Goal: Find specific page/section: Find specific page/section

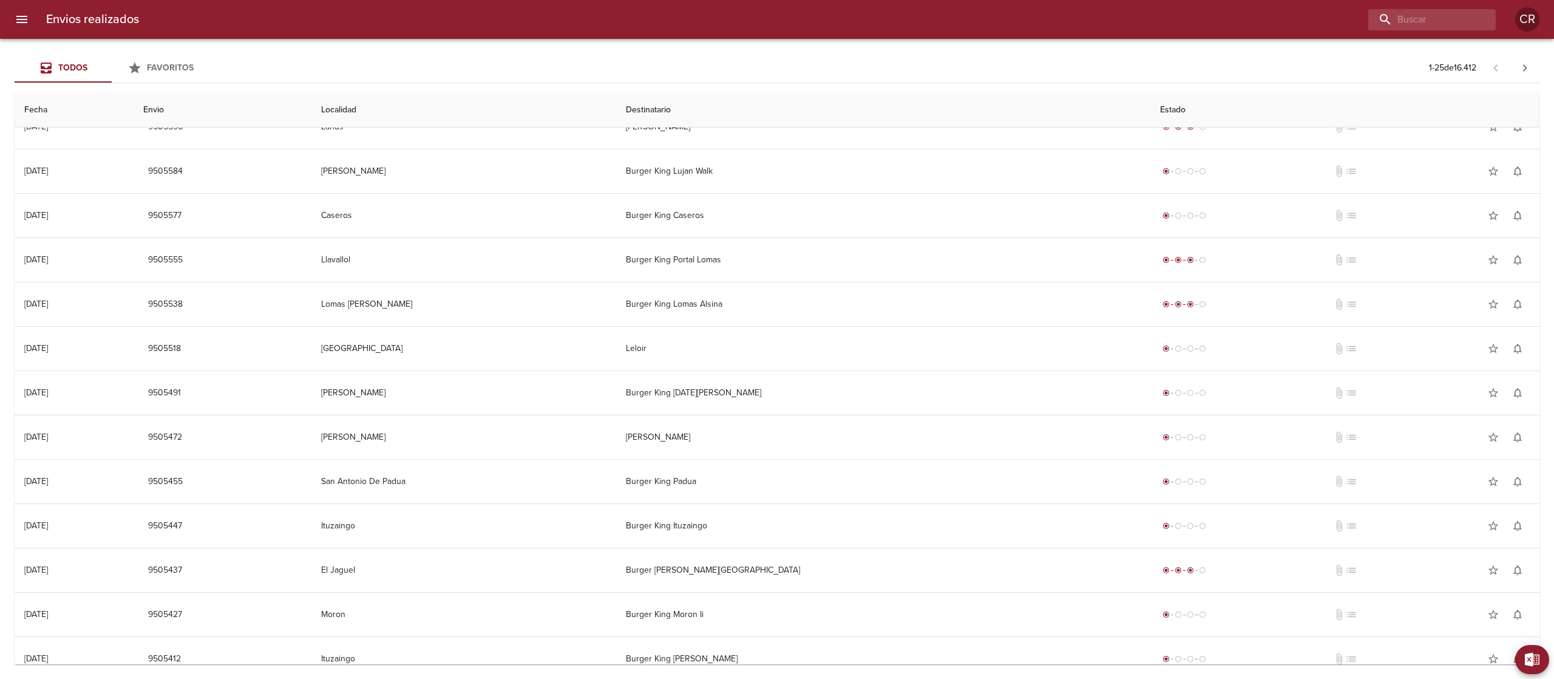
scroll to position [576, 0]
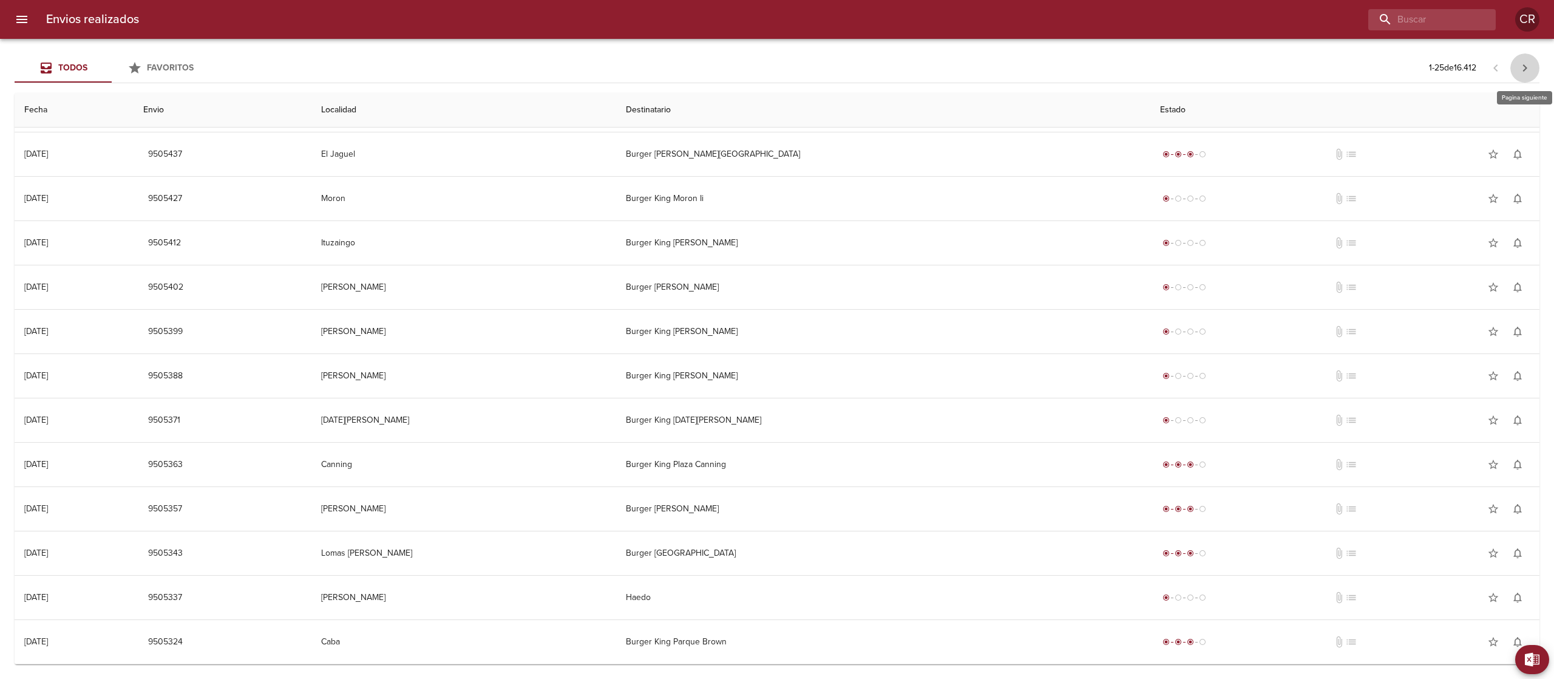
click at [1524, 70] on icon "button" at bounding box center [1524, 68] width 15 height 15
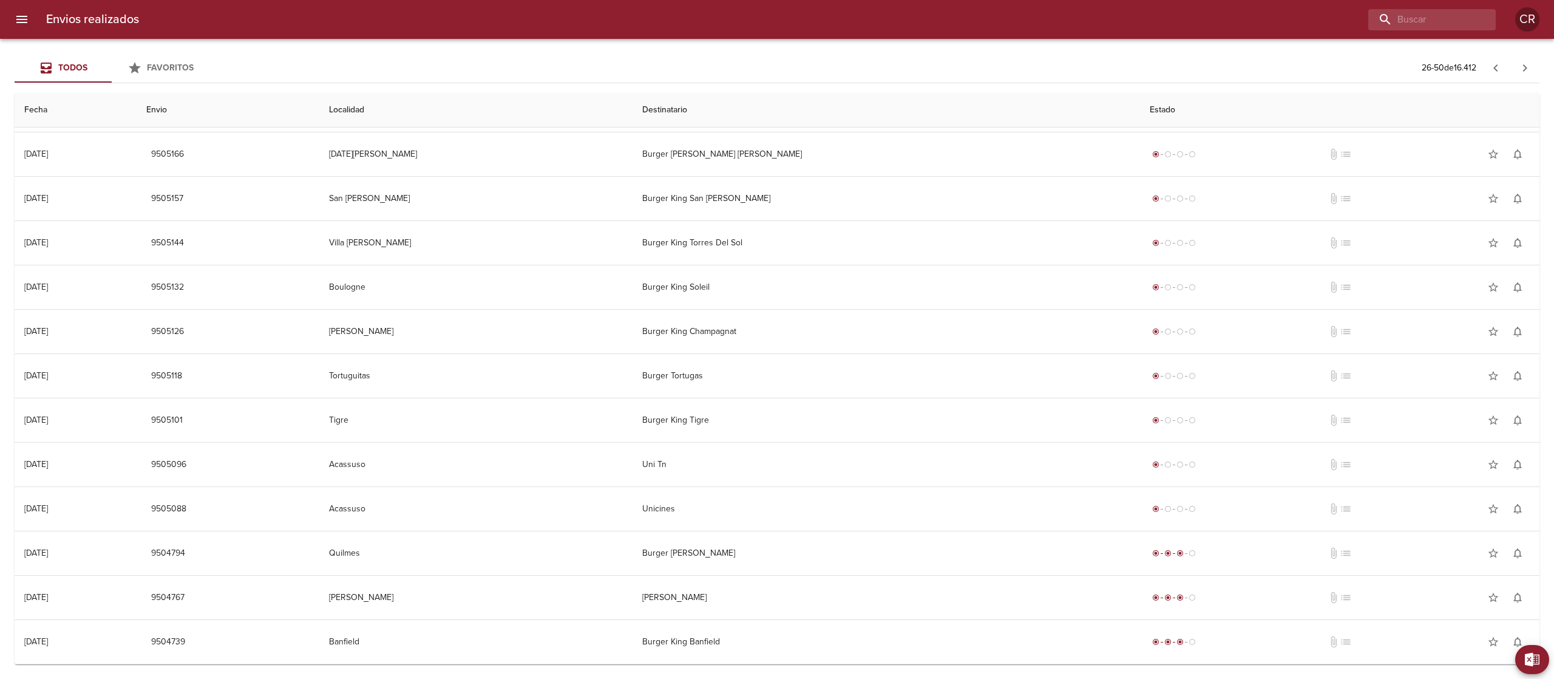
scroll to position [0, 0]
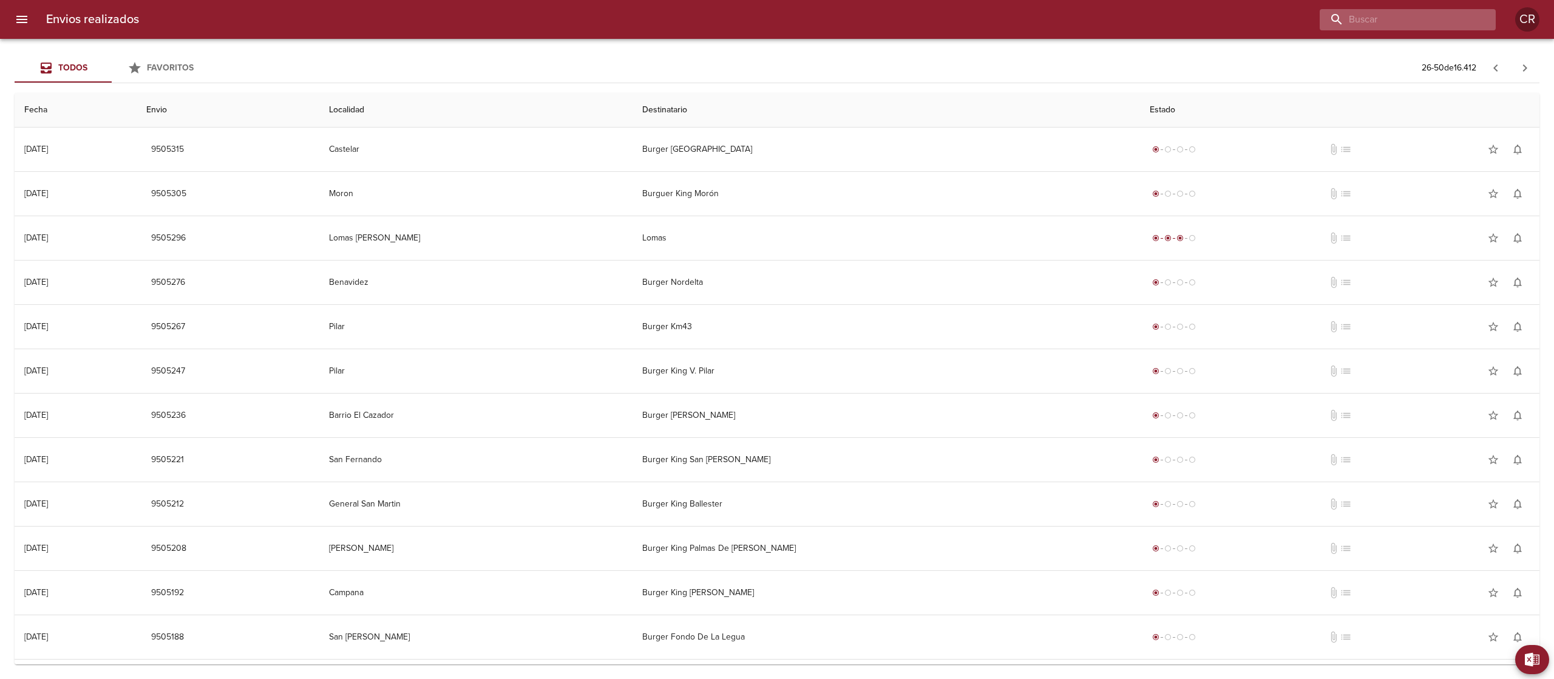
click at [1409, 19] on input "buscar" at bounding box center [1397, 19] width 155 height 21
type input "x"
type input "champa"
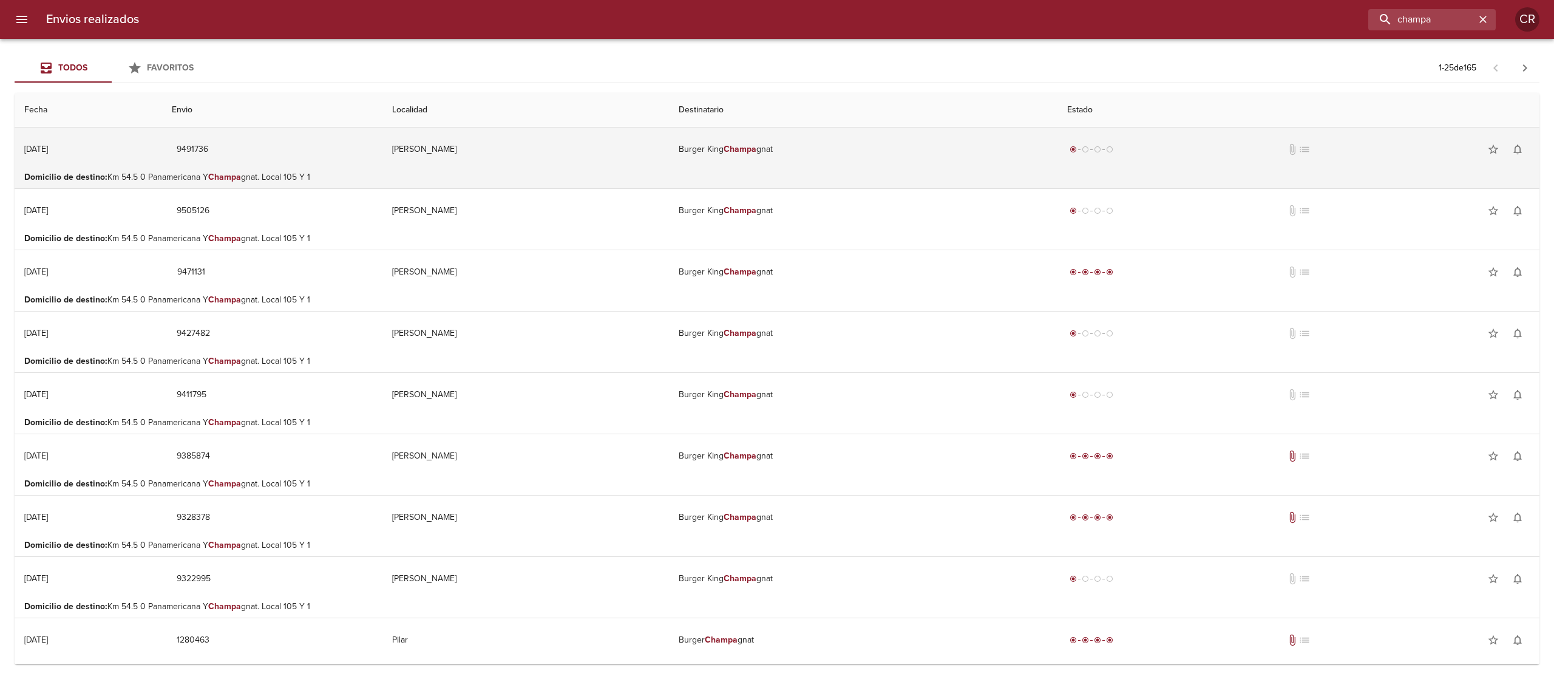
click at [734, 149] on em "Champa" at bounding box center [740, 149] width 33 height 10
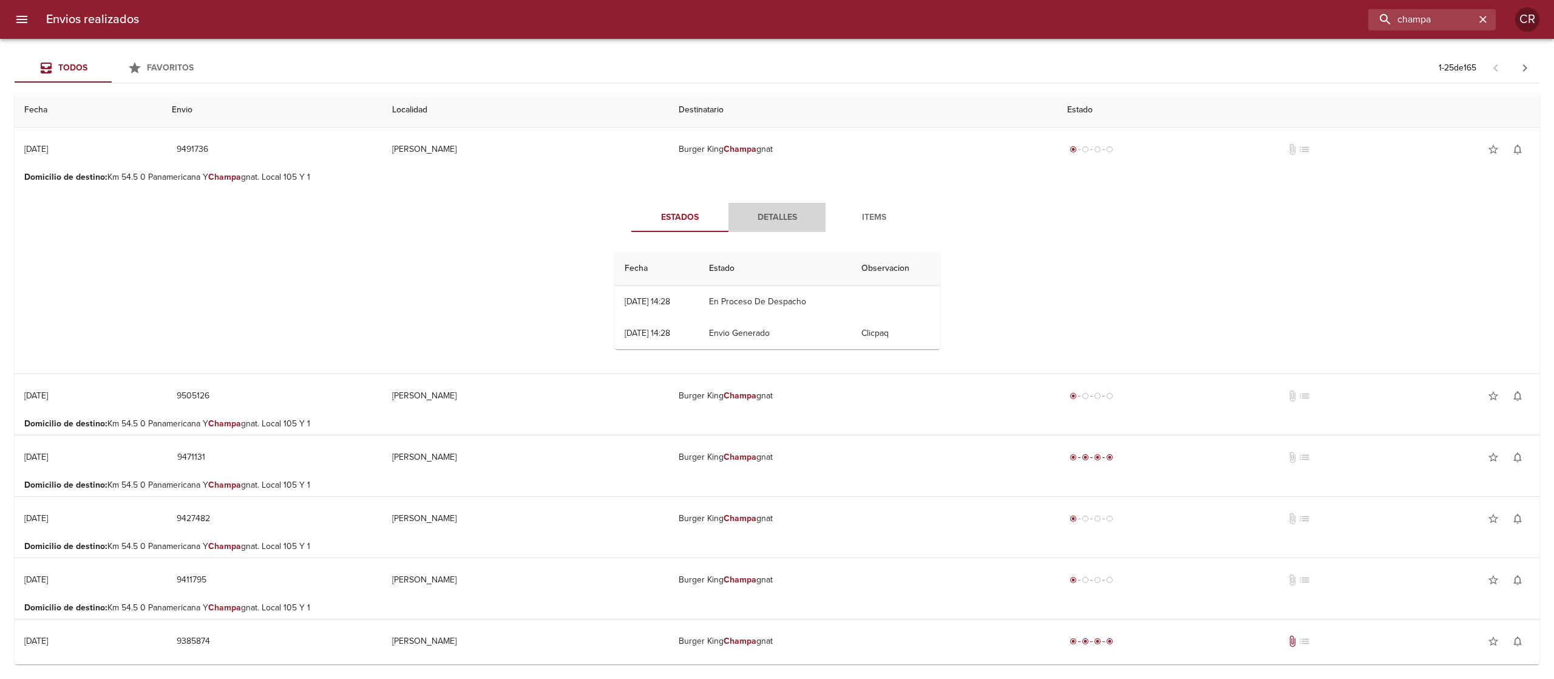
click at [765, 211] on span "Detalles" at bounding box center [777, 217] width 83 height 15
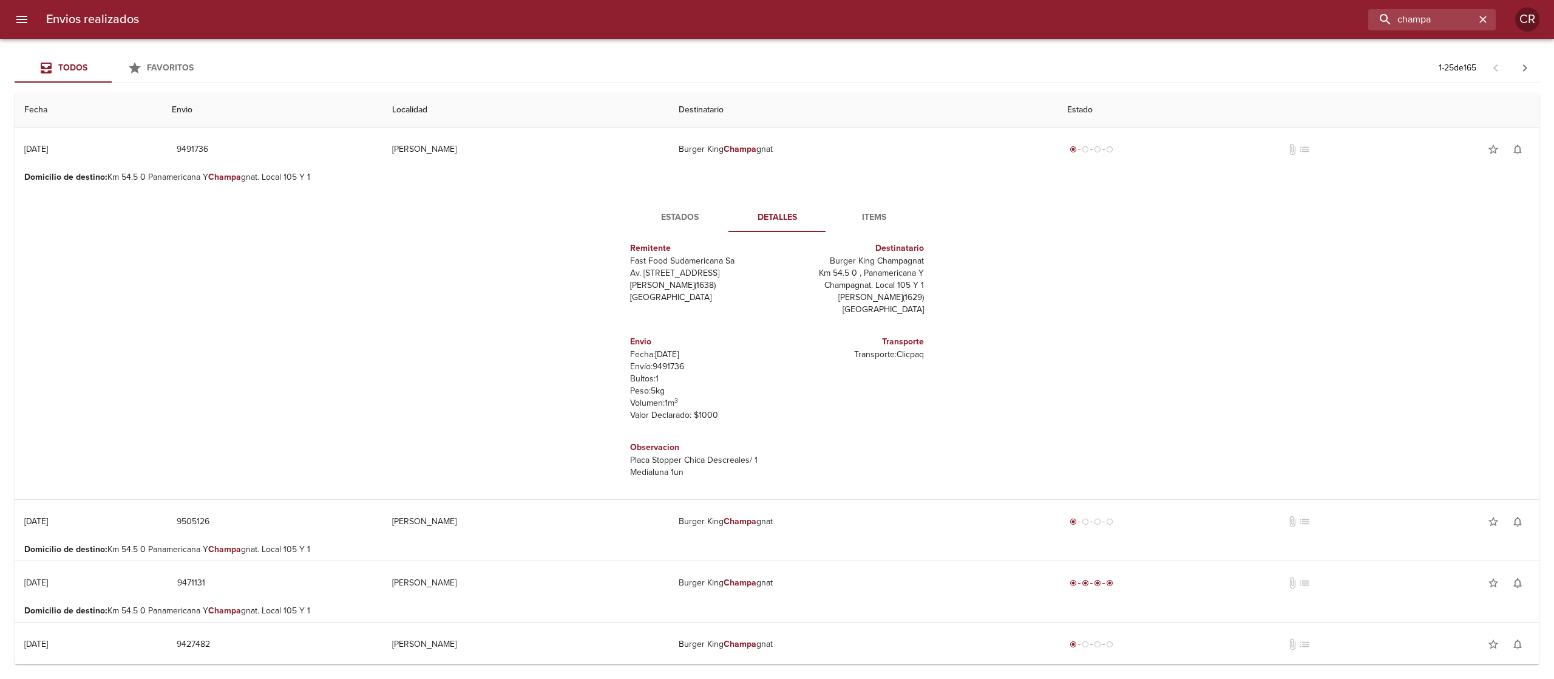
scroll to position [18, 0]
click at [1093, 354] on div "Estados Detalles Items Remitente Fast Food Sudamericana Sa Av. Del Libertador 1…" at bounding box center [776, 343] width 1505 height 311
click at [694, 214] on span "Estados" at bounding box center [680, 217] width 83 height 15
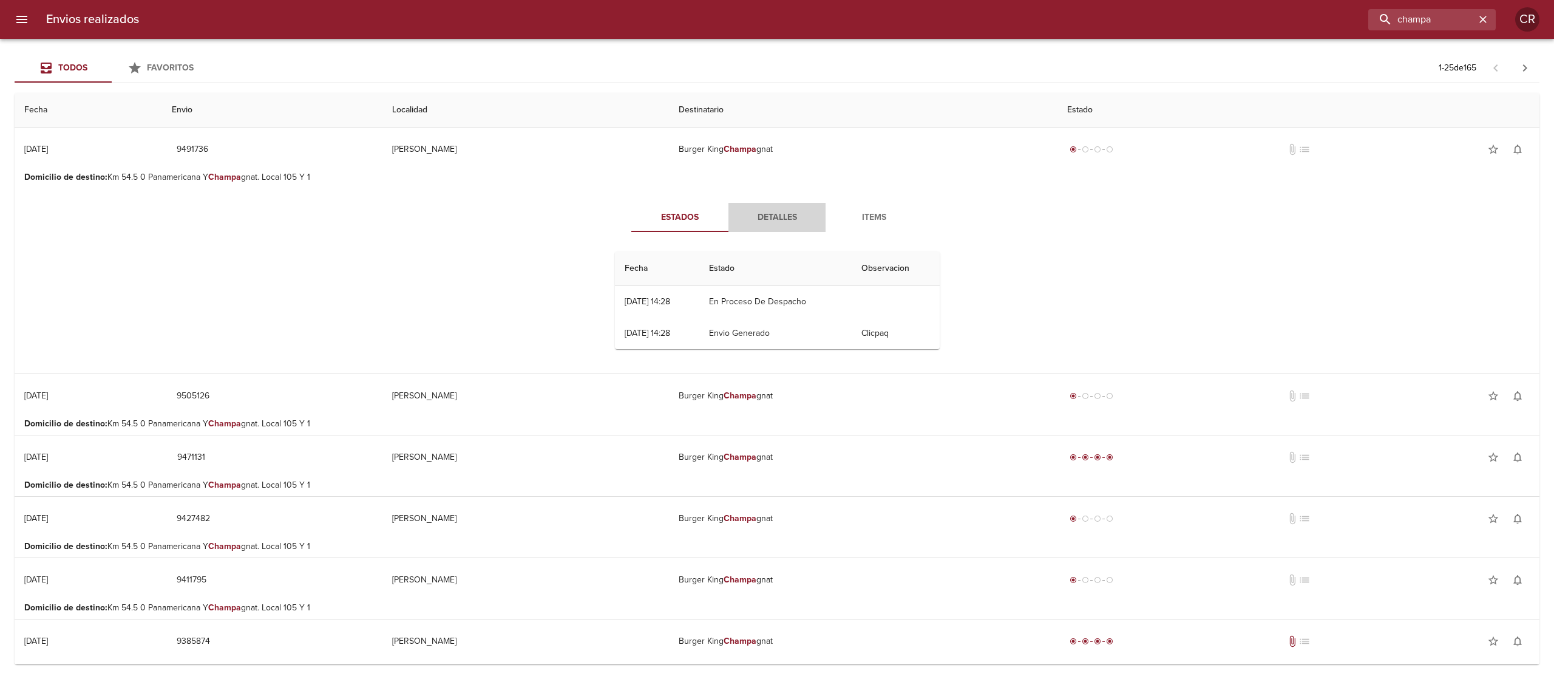
click at [747, 219] on span "Detalles" at bounding box center [777, 217] width 83 height 15
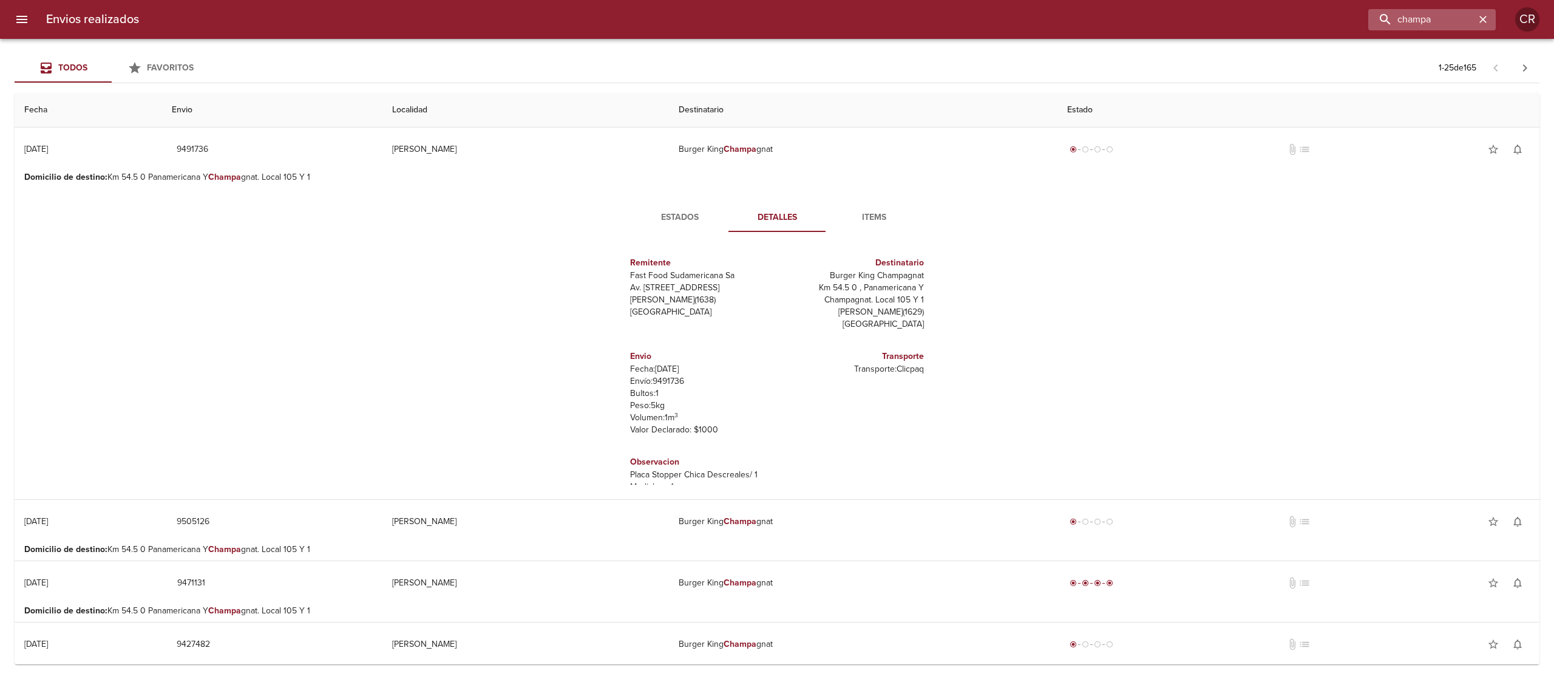
click at [1479, 16] on icon "button" at bounding box center [1483, 19] width 12 height 12
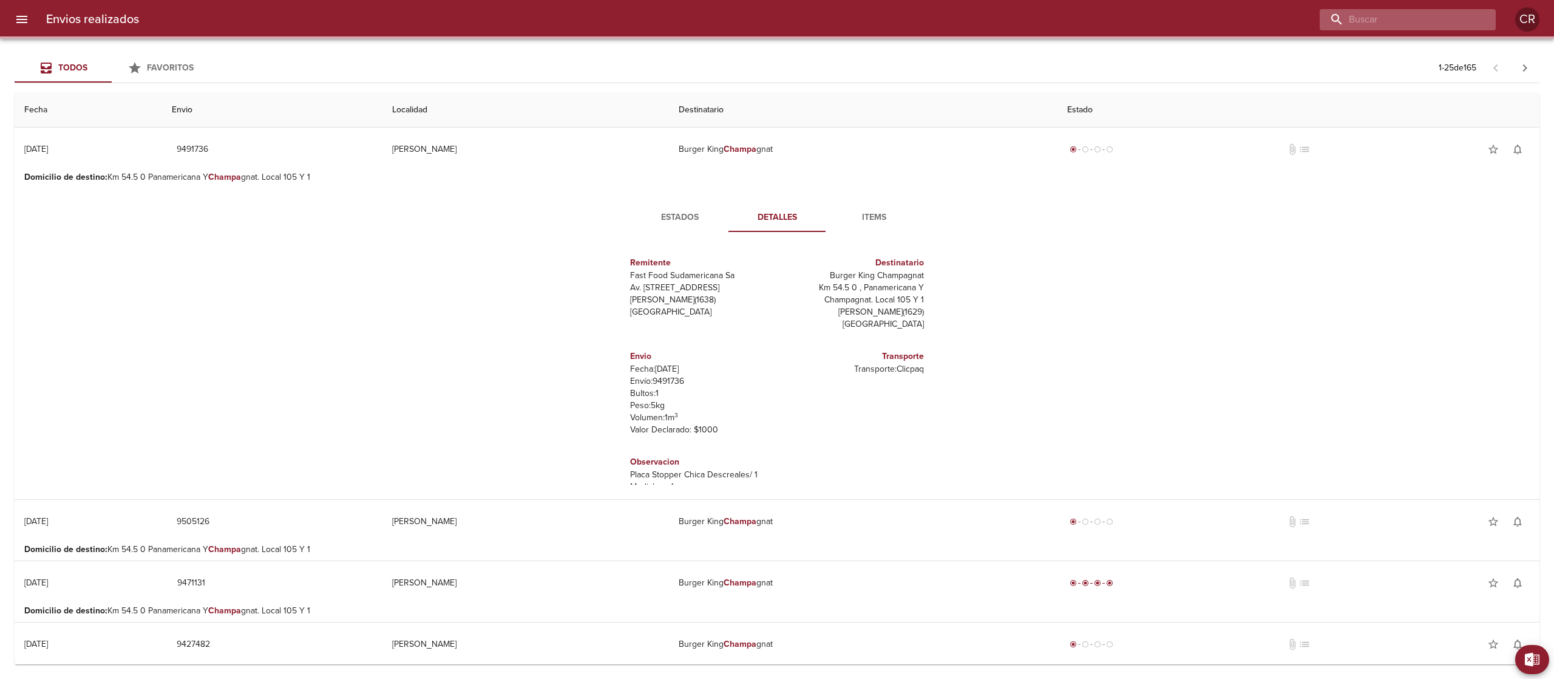
click at [1442, 17] on input "buscar" at bounding box center [1397, 19] width 155 height 21
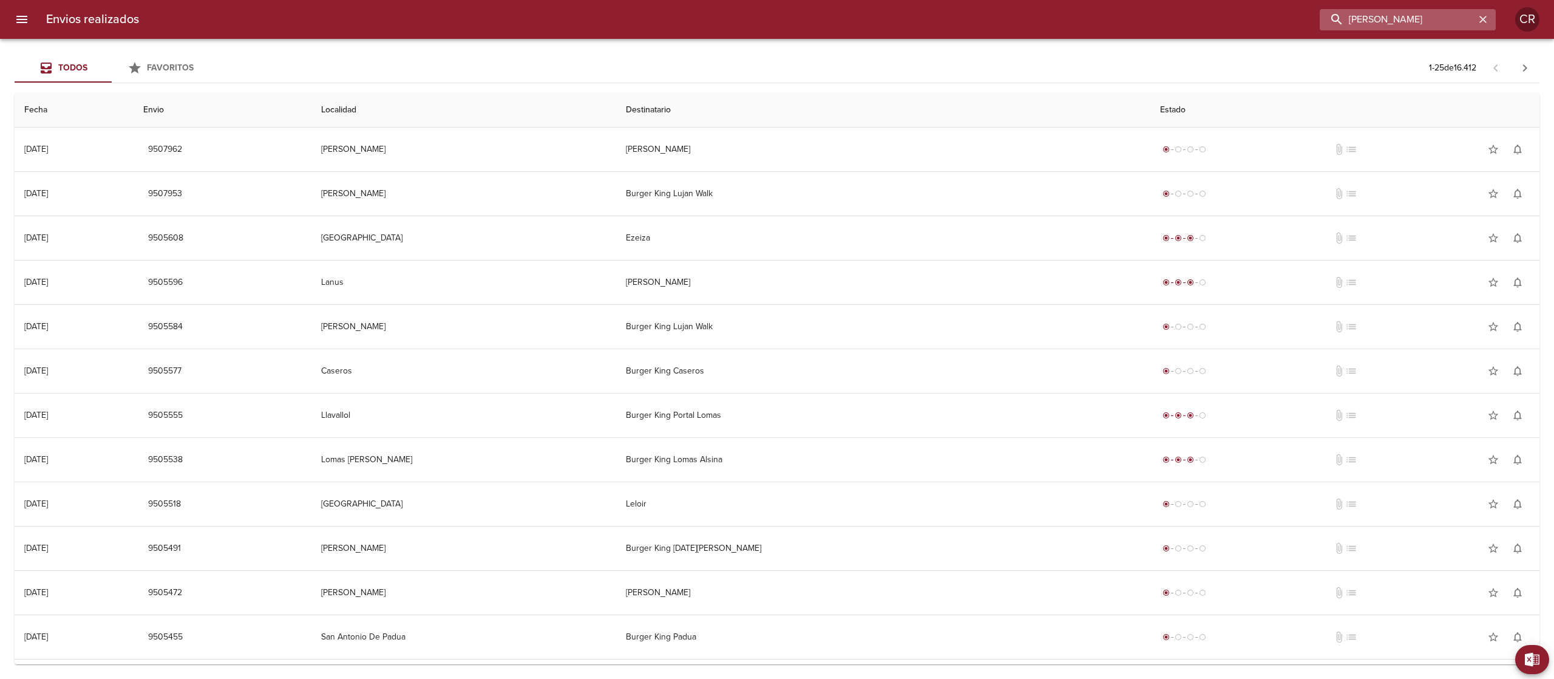
type input "[PERSON_NAME]"
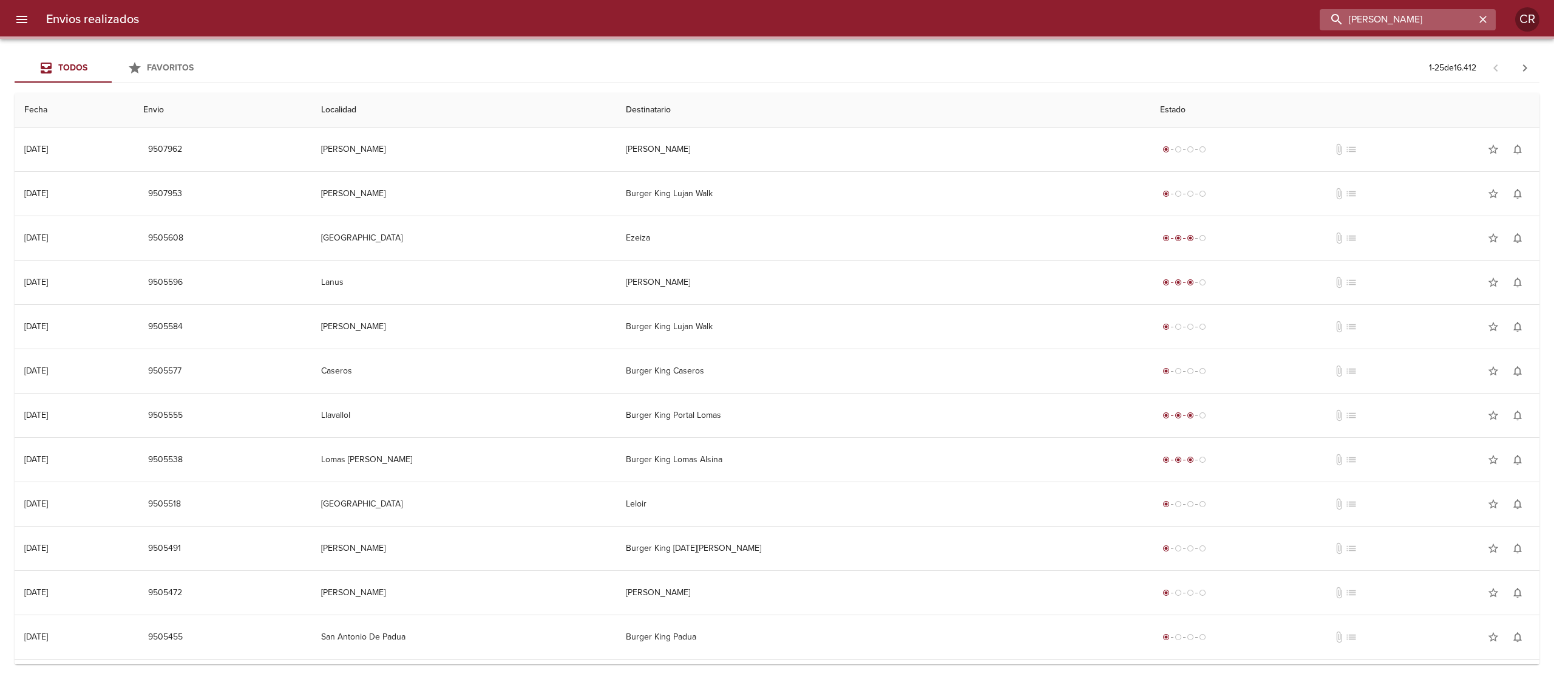
click at [1406, 16] on input "[PERSON_NAME]" at bounding box center [1397, 19] width 155 height 21
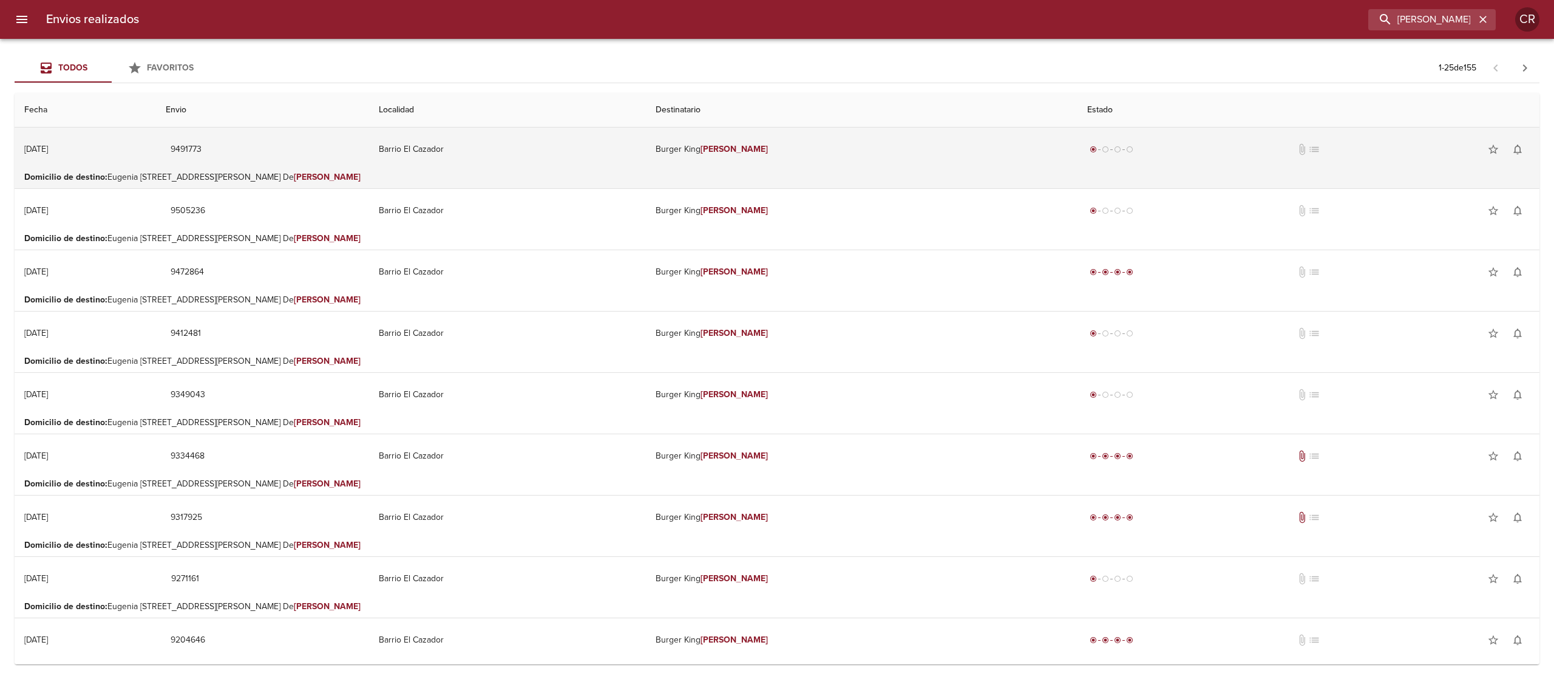
click at [785, 157] on td "Burger [PERSON_NAME]" at bounding box center [862, 149] width 432 height 44
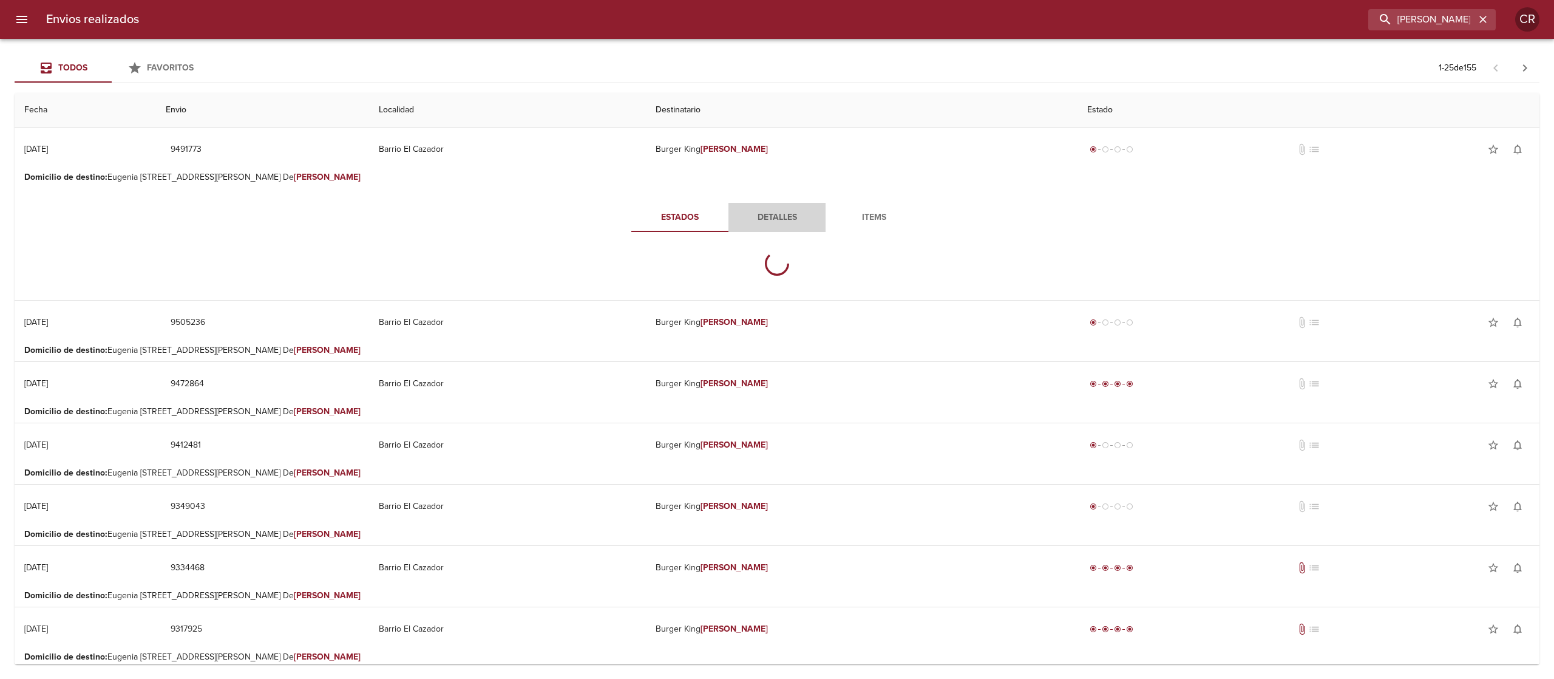
click at [775, 211] on span "Detalles" at bounding box center [777, 217] width 83 height 15
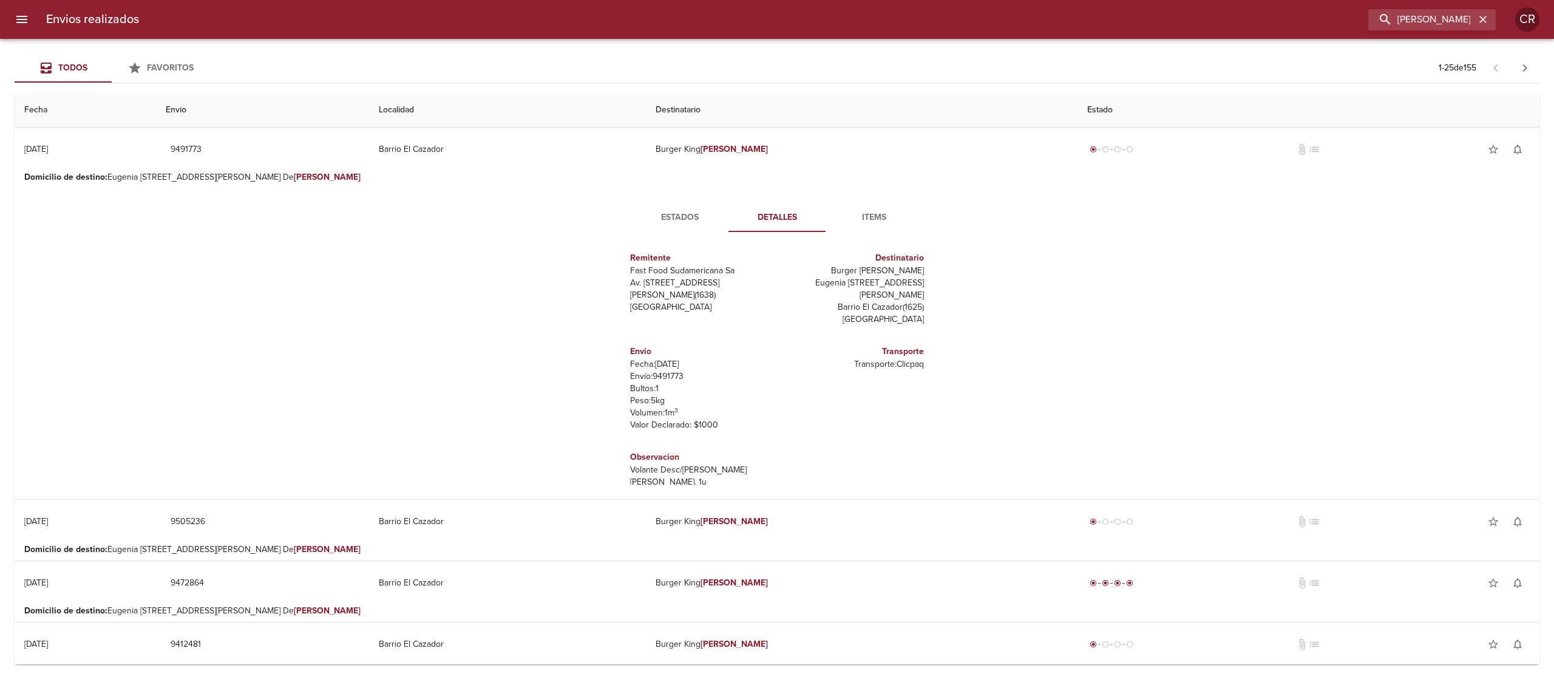
scroll to position [5, 0]
click at [1486, 16] on icon "button" at bounding box center [1483, 19] width 12 height 12
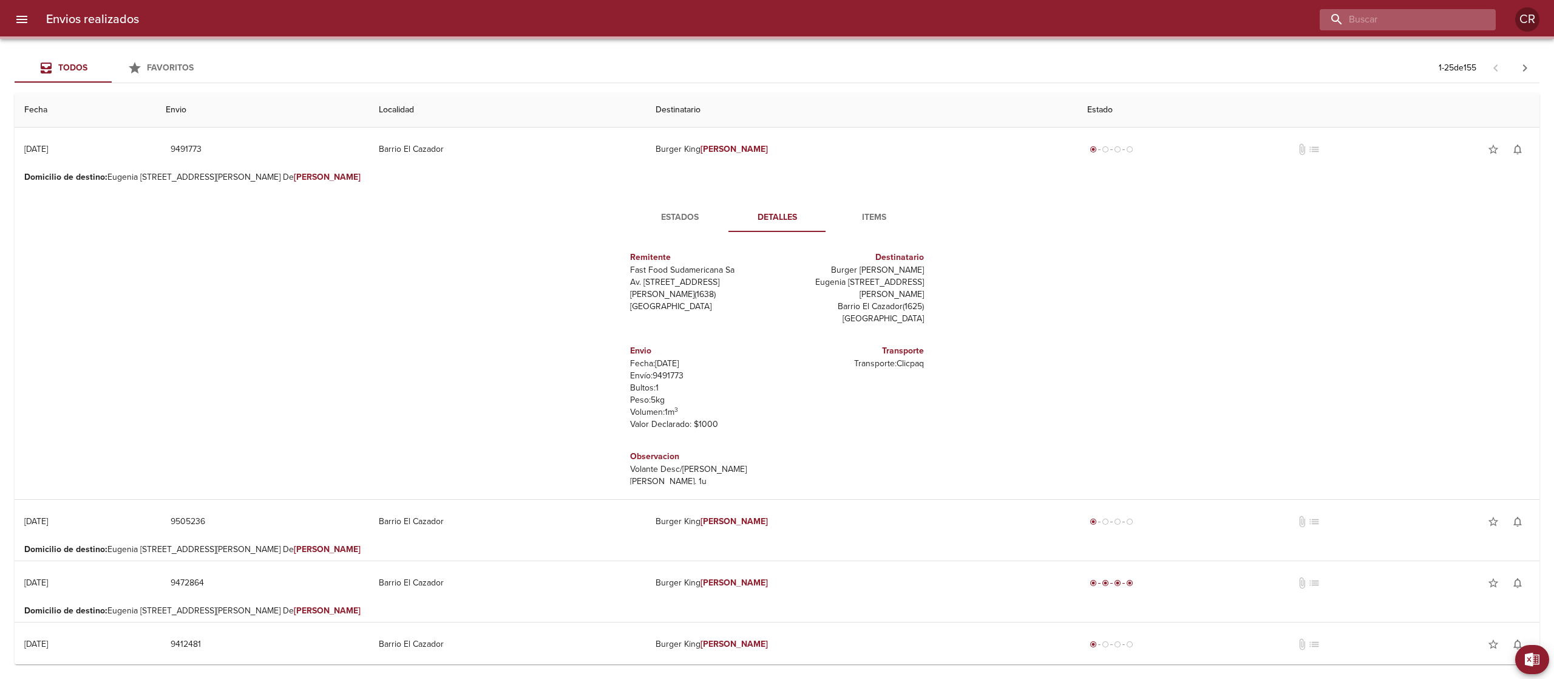
click at [1457, 17] on input "buscar" at bounding box center [1397, 19] width 155 height 21
type input "[PERSON_NAME]"
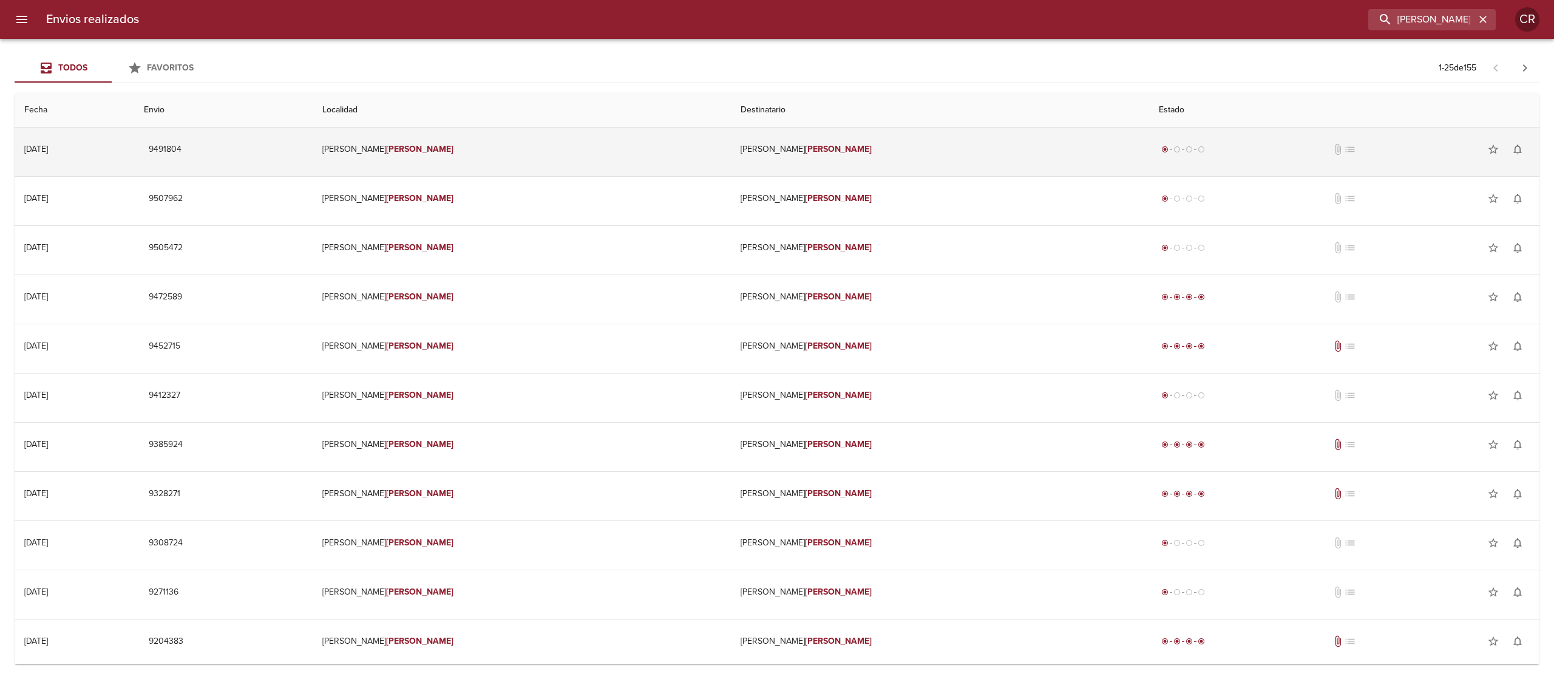
click at [773, 157] on td "[PERSON_NAME]" at bounding box center [940, 149] width 418 height 44
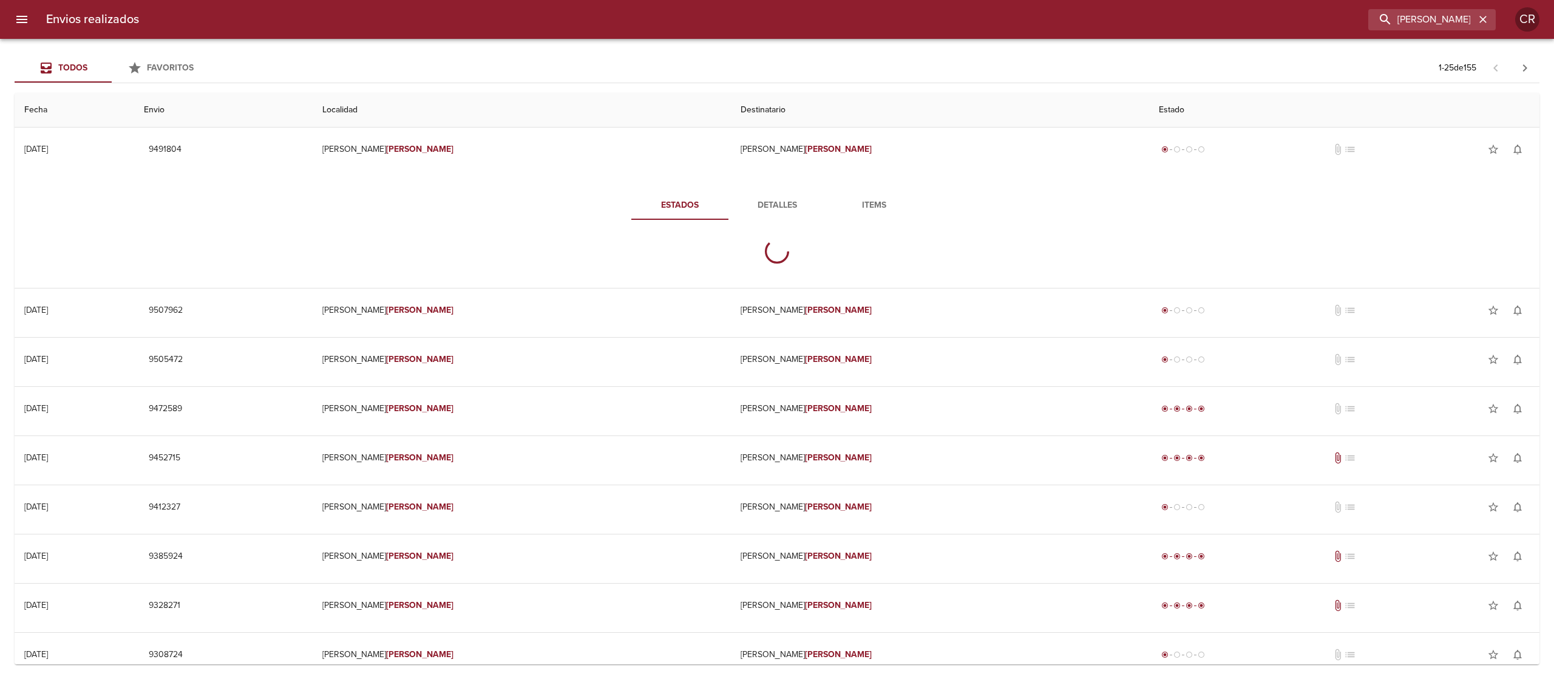
click at [765, 201] on span "Detalles" at bounding box center [777, 205] width 83 height 15
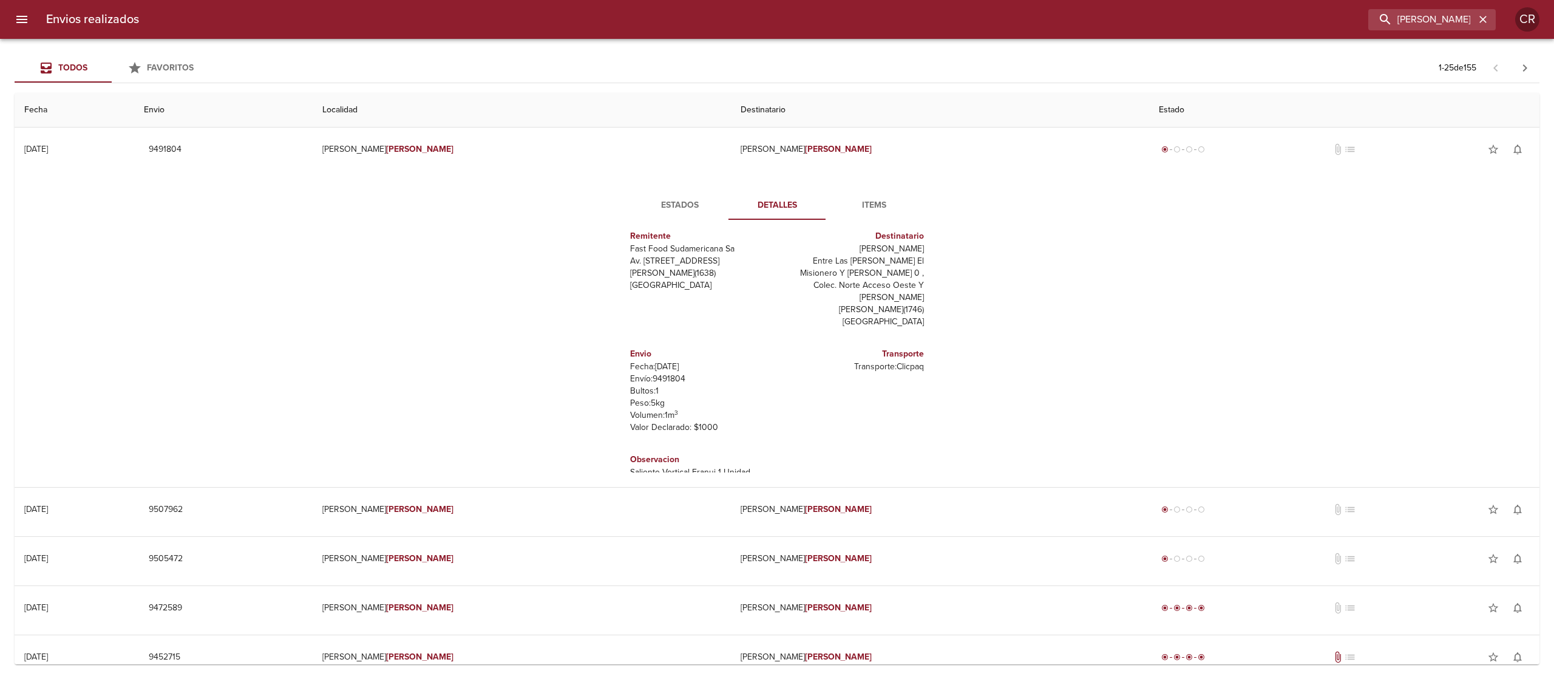
scroll to position [18, 0]
click at [1074, 273] on div "Estados Detalles Items Remitente Fast Food Sudamericana Sa Av. [STREET_ADDRESS]…" at bounding box center [776, 331] width 1505 height 311
click at [1479, 19] on icon "button" at bounding box center [1483, 19] width 12 height 12
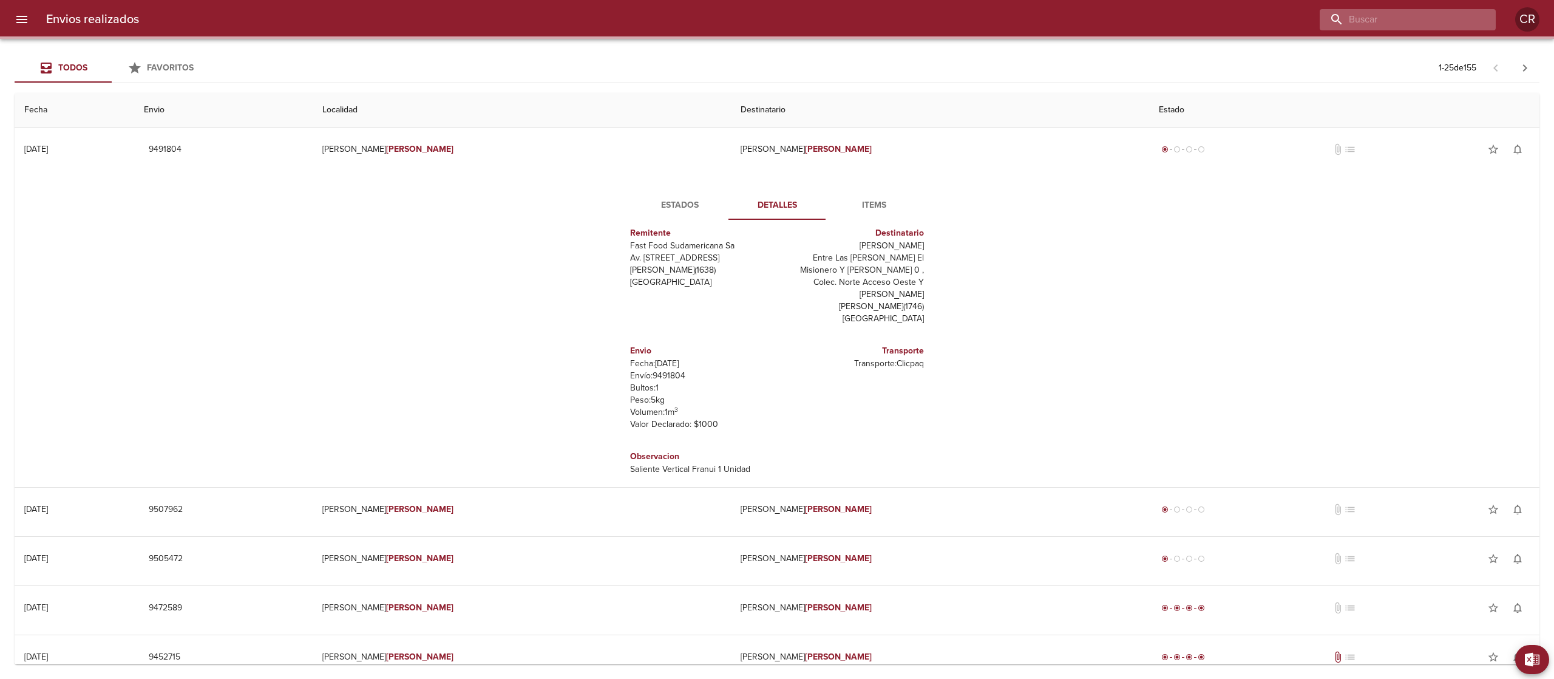
click at [1465, 19] on input "buscar" at bounding box center [1397, 19] width 155 height 21
type input "soleil"
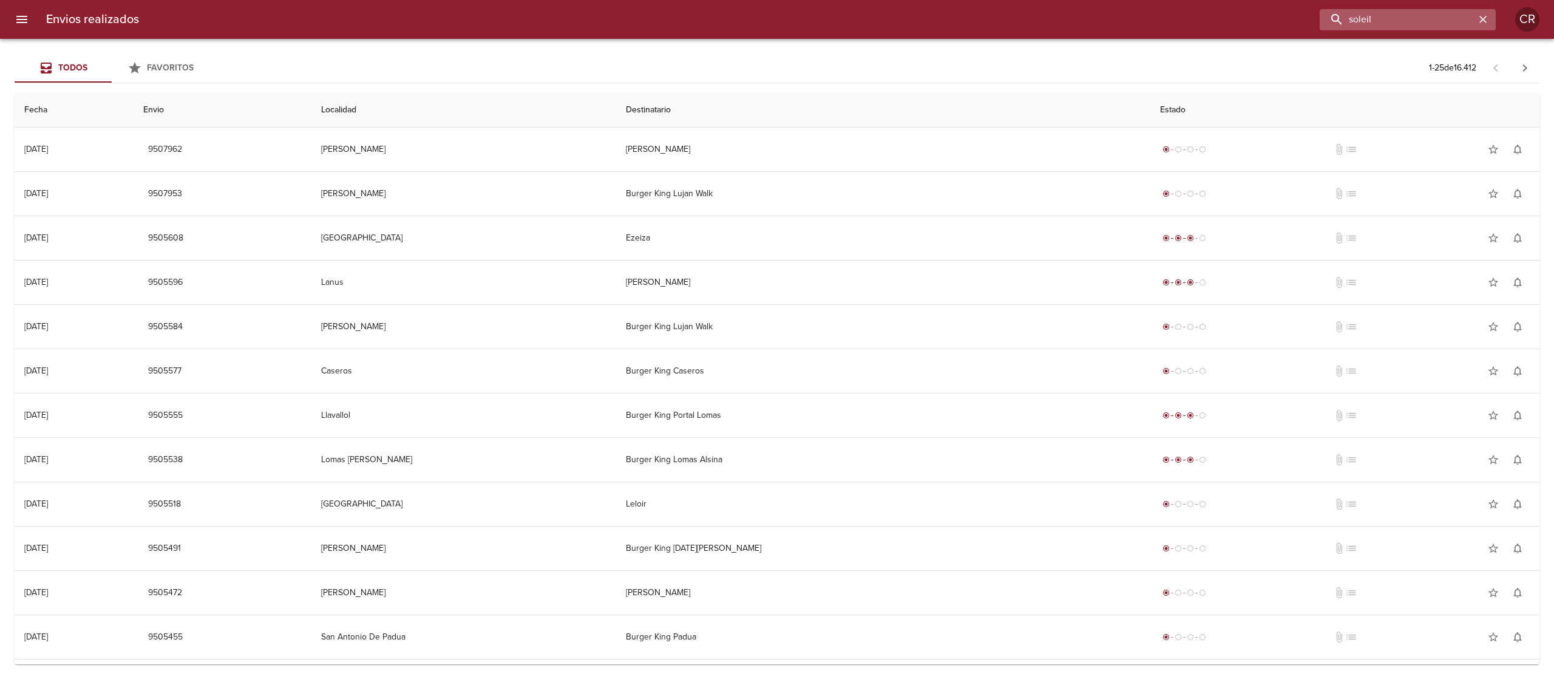
click at [1394, 19] on input "soleil" at bounding box center [1397, 19] width 155 height 21
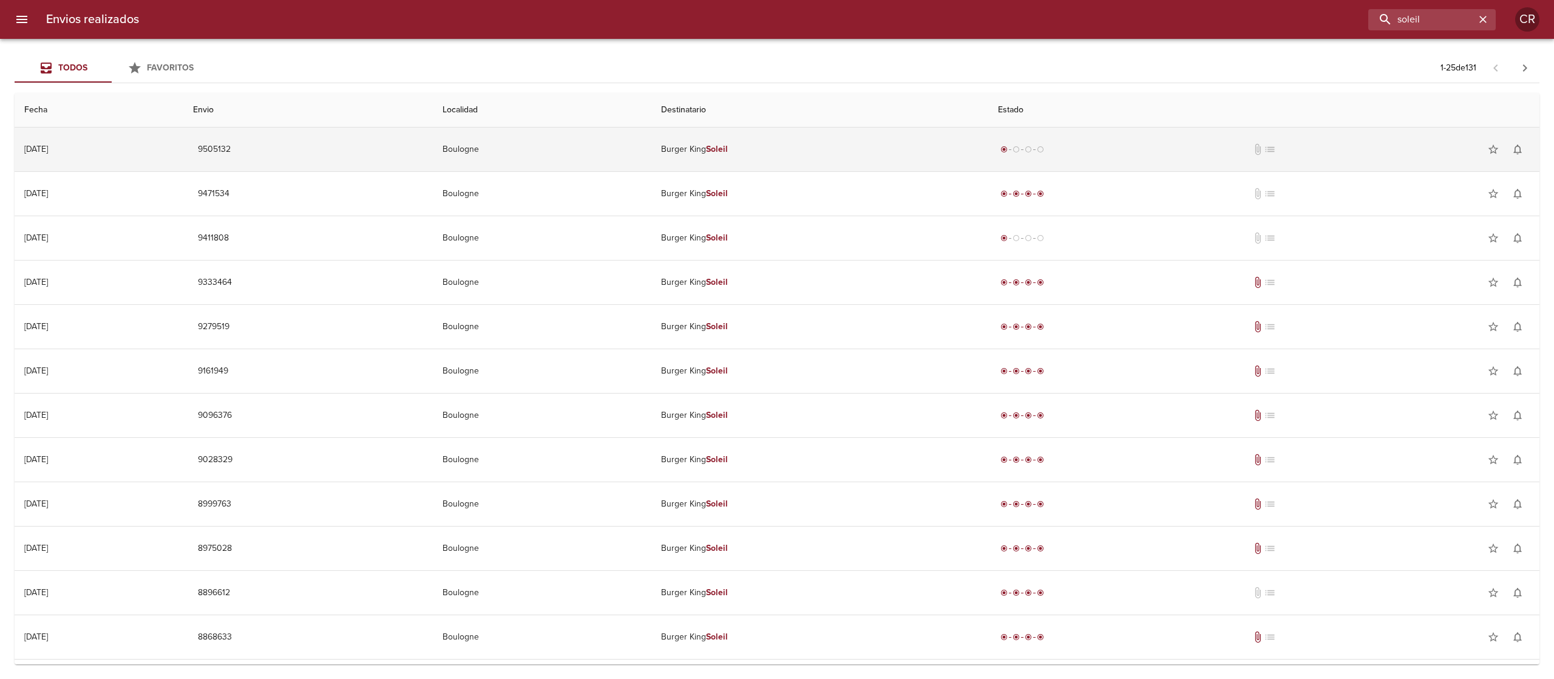
click at [775, 143] on td "Burger King Soleil" at bounding box center [819, 149] width 337 height 44
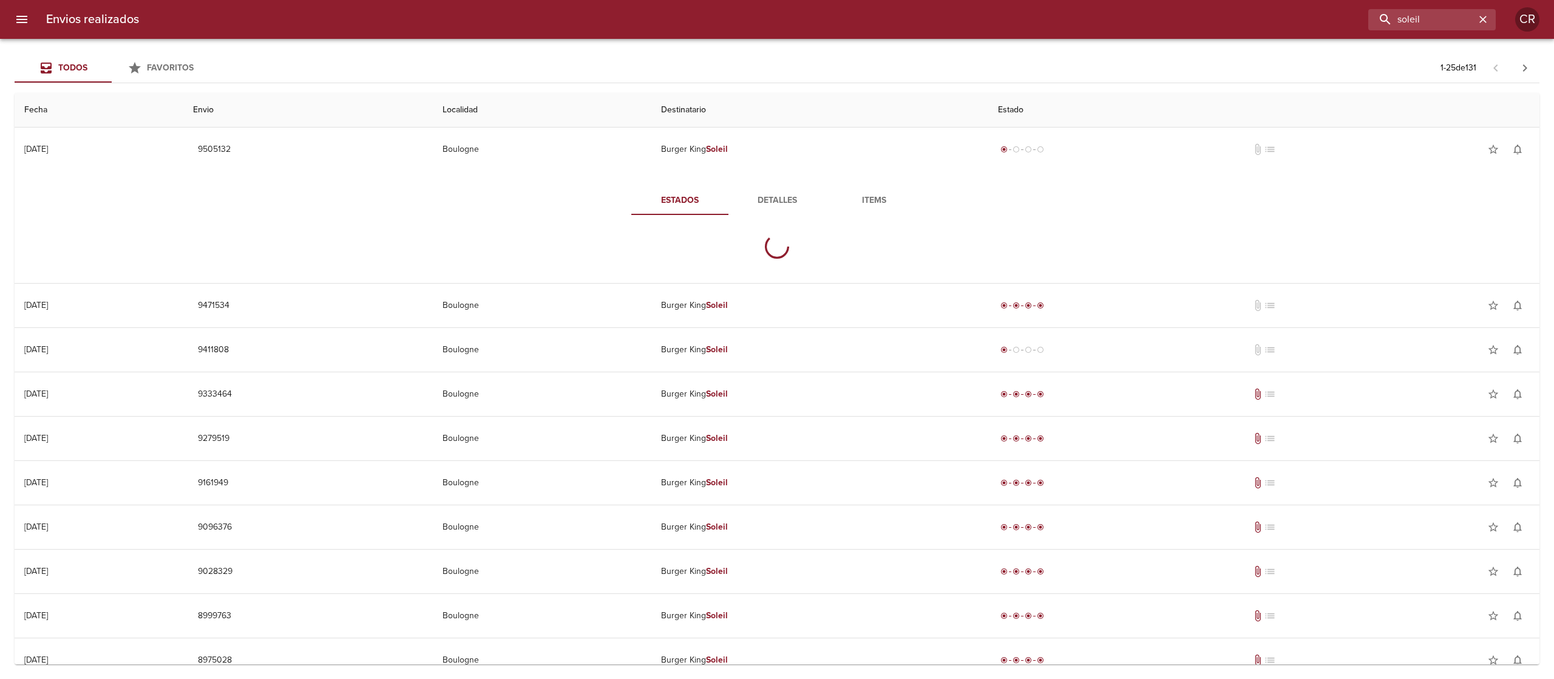
click at [770, 198] on span "Detalles" at bounding box center [777, 200] width 83 height 15
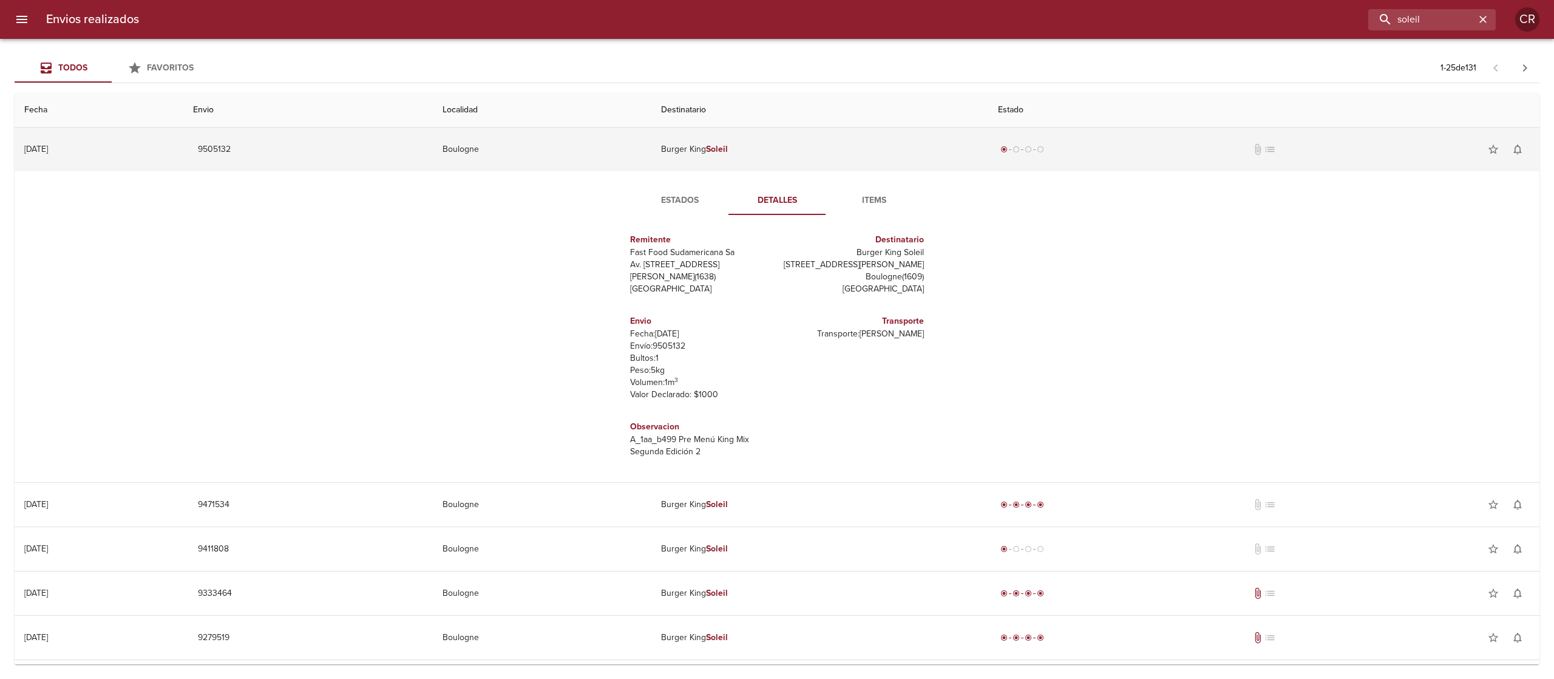
click at [785, 157] on td "Burger King Soleil" at bounding box center [819, 149] width 337 height 44
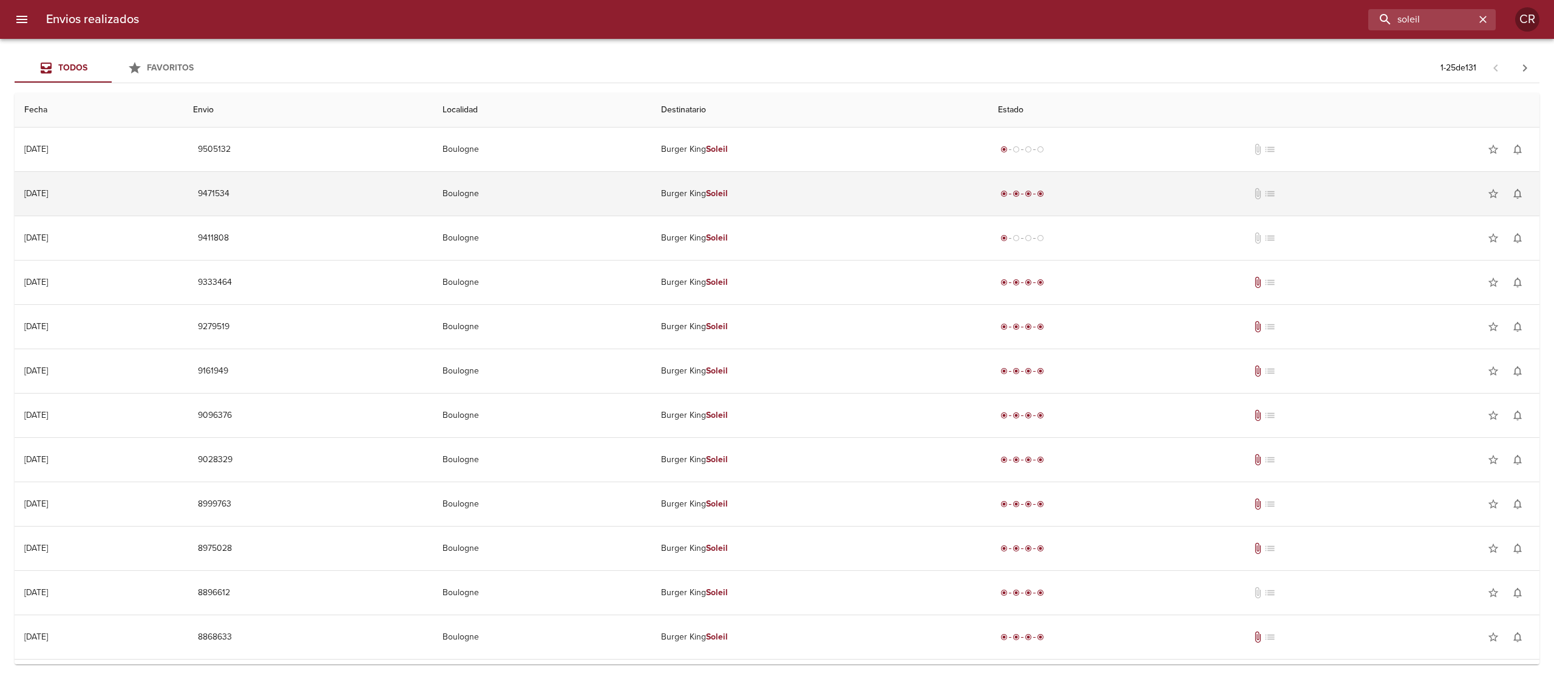
click at [756, 209] on td "Burger King Soleil" at bounding box center [819, 194] width 337 height 44
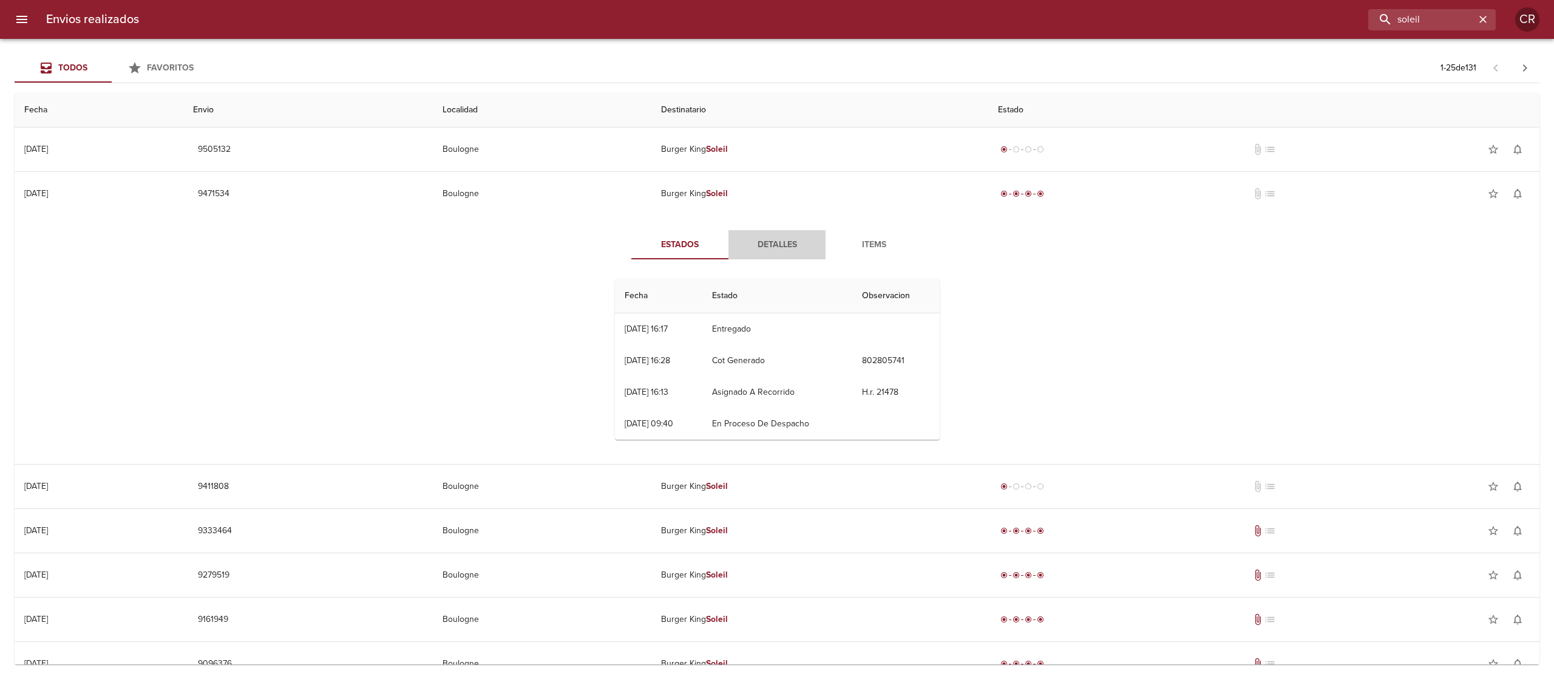
click at [765, 238] on span "Detalles" at bounding box center [777, 244] width 83 height 15
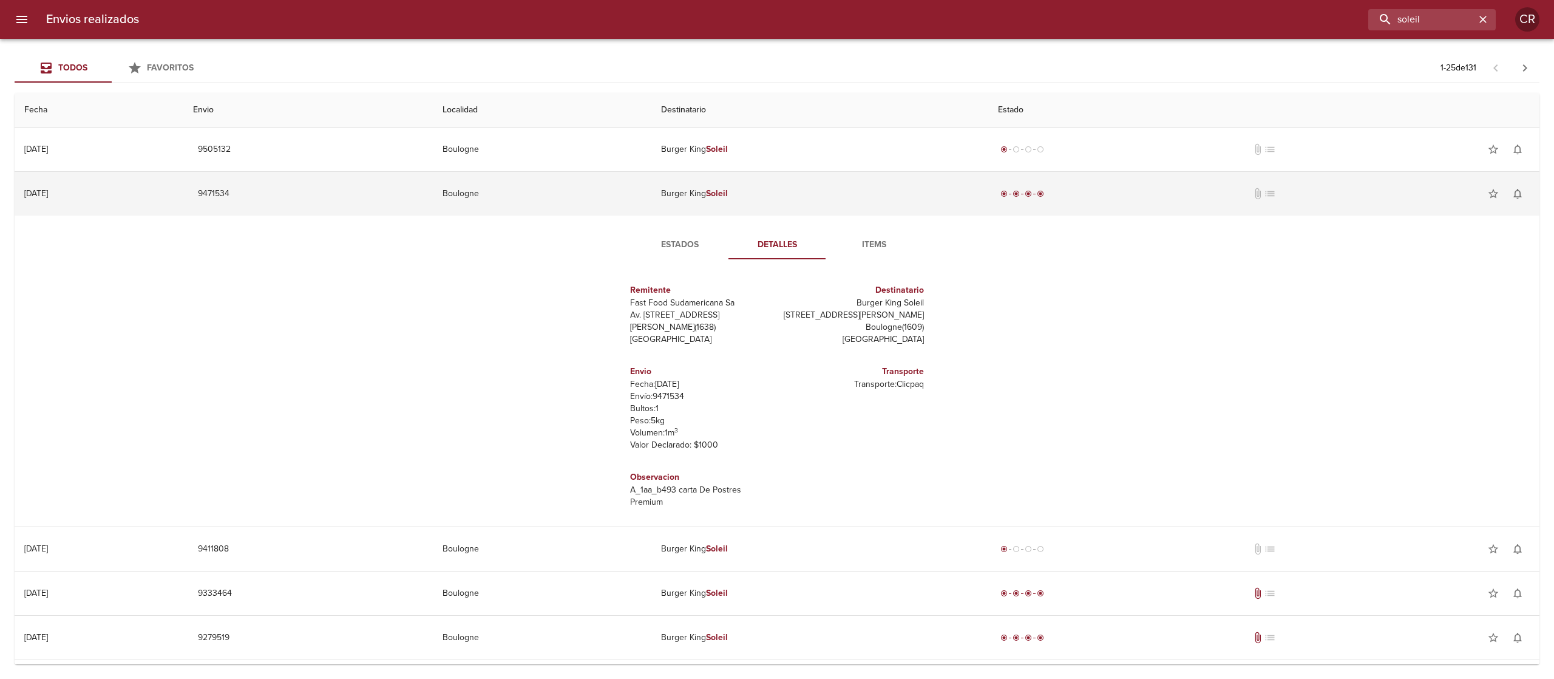
click at [745, 181] on td "Burger King Soleil" at bounding box center [819, 194] width 337 height 44
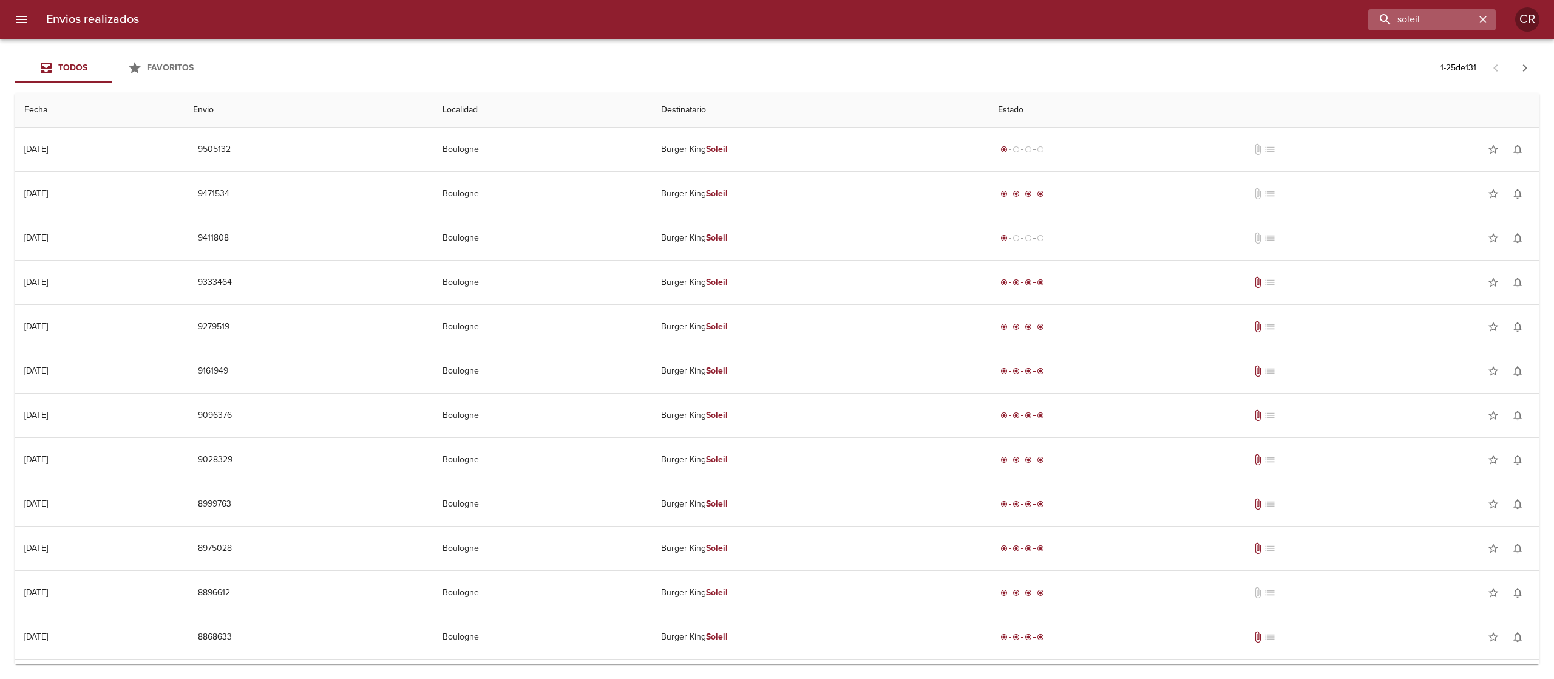
click at [1480, 19] on icon "button" at bounding box center [1483, 19] width 12 height 12
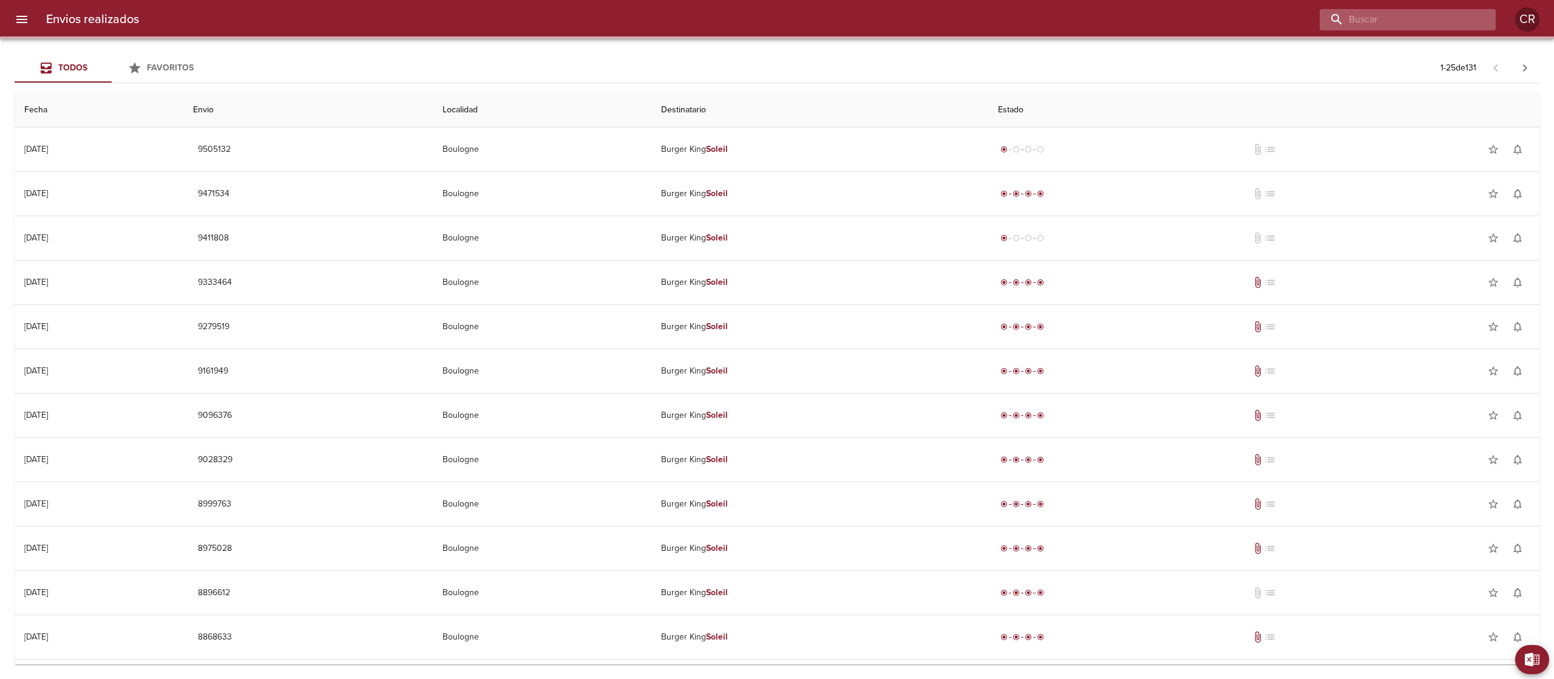
click at [1429, 24] on input "buscar" at bounding box center [1397, 19] width 155 height 21
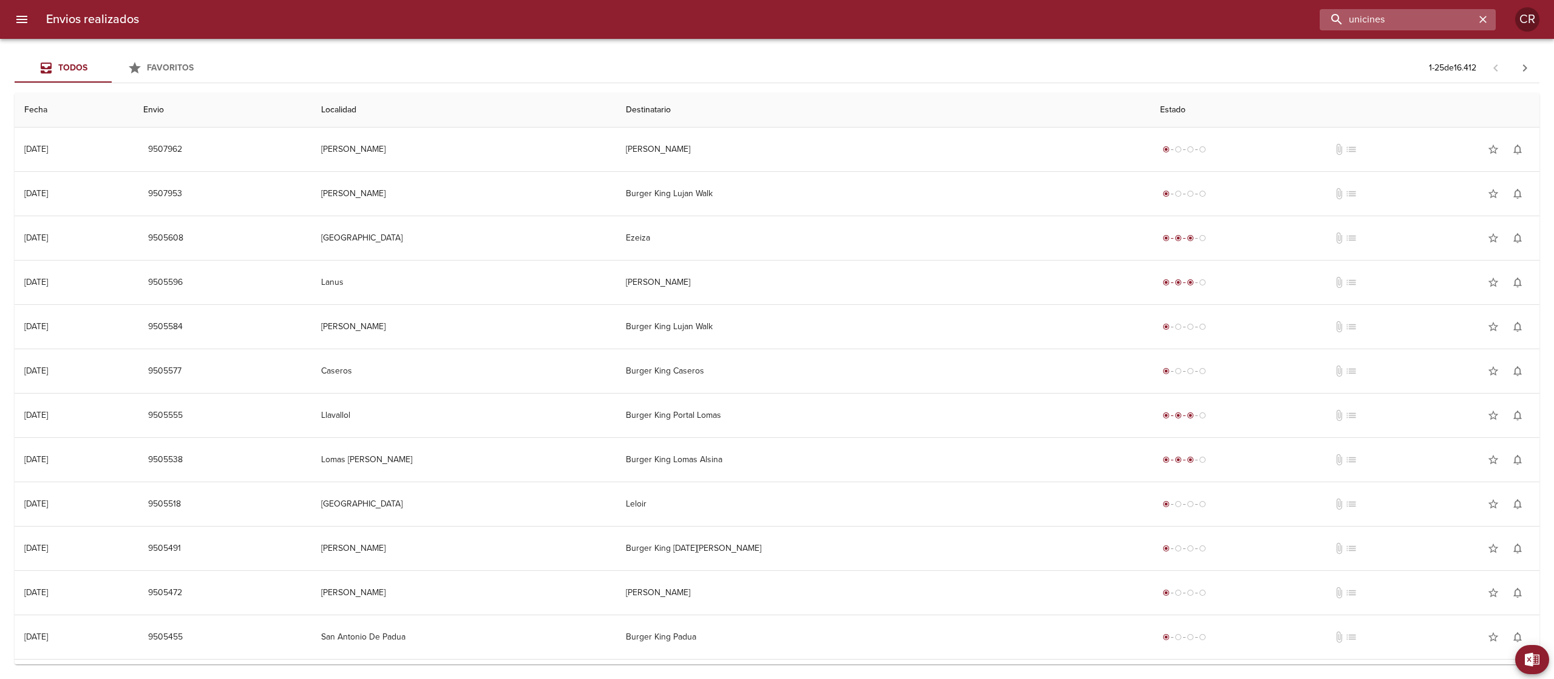
type input "unicines"
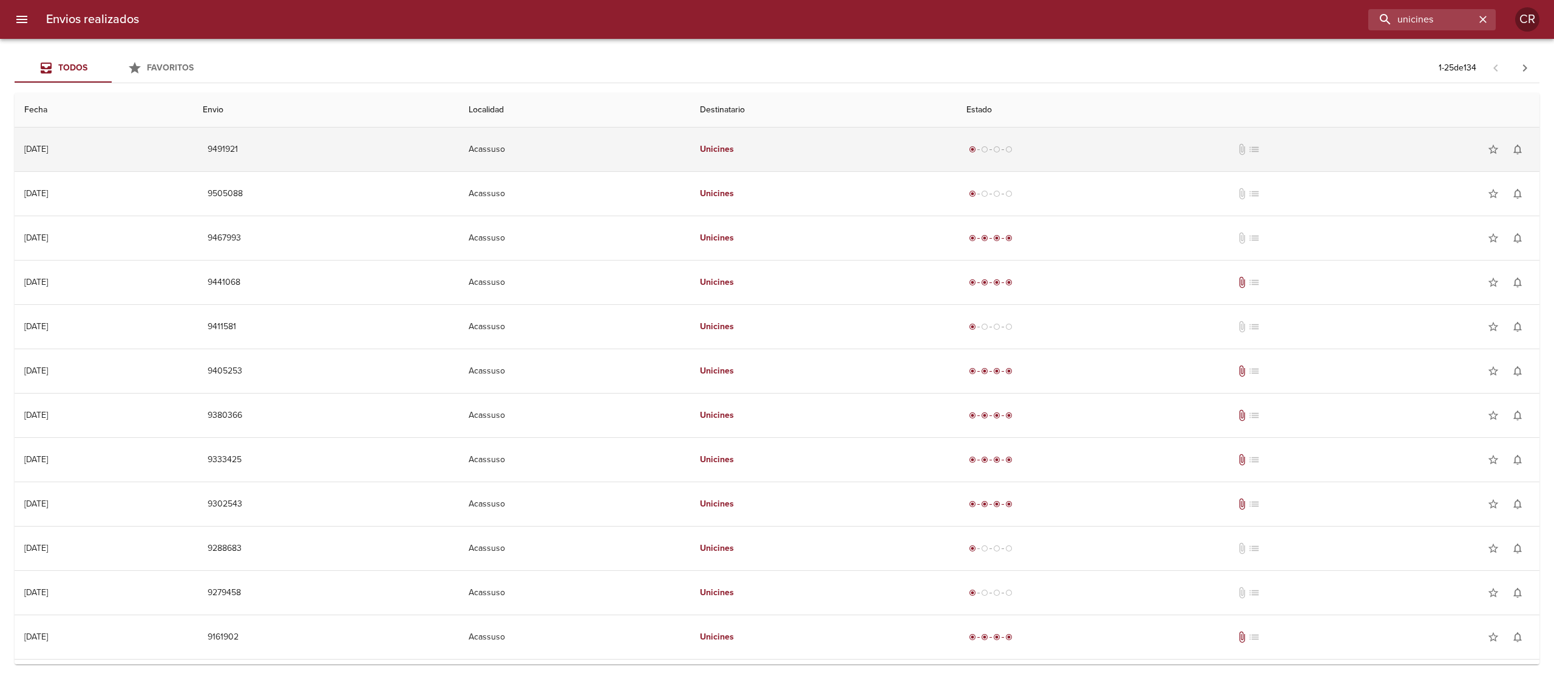
click at [787, 145] on td "Unicines" at bounding box center [823, 149] width 266 height 44
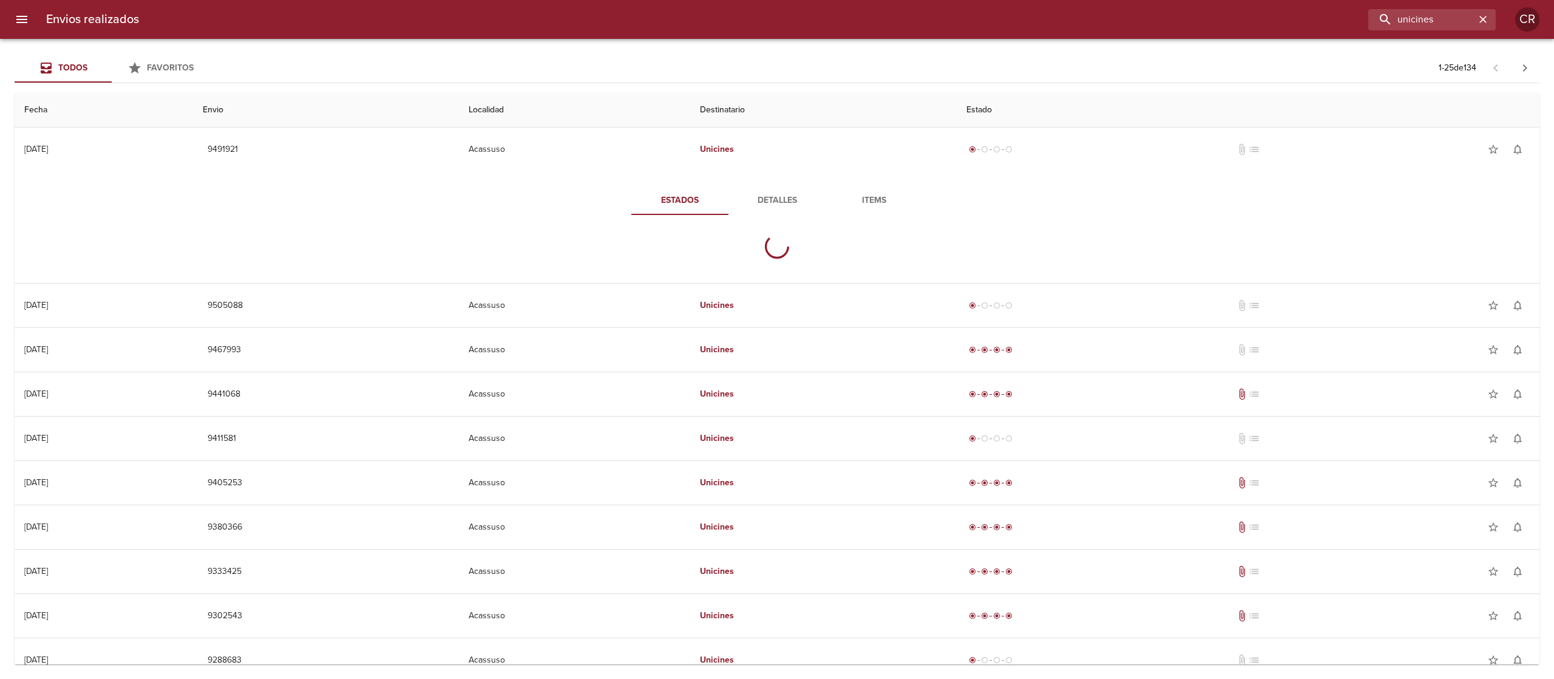
click at [755, 186] on button "Detalles" at bounding box center [776, 200] width 97 height 29
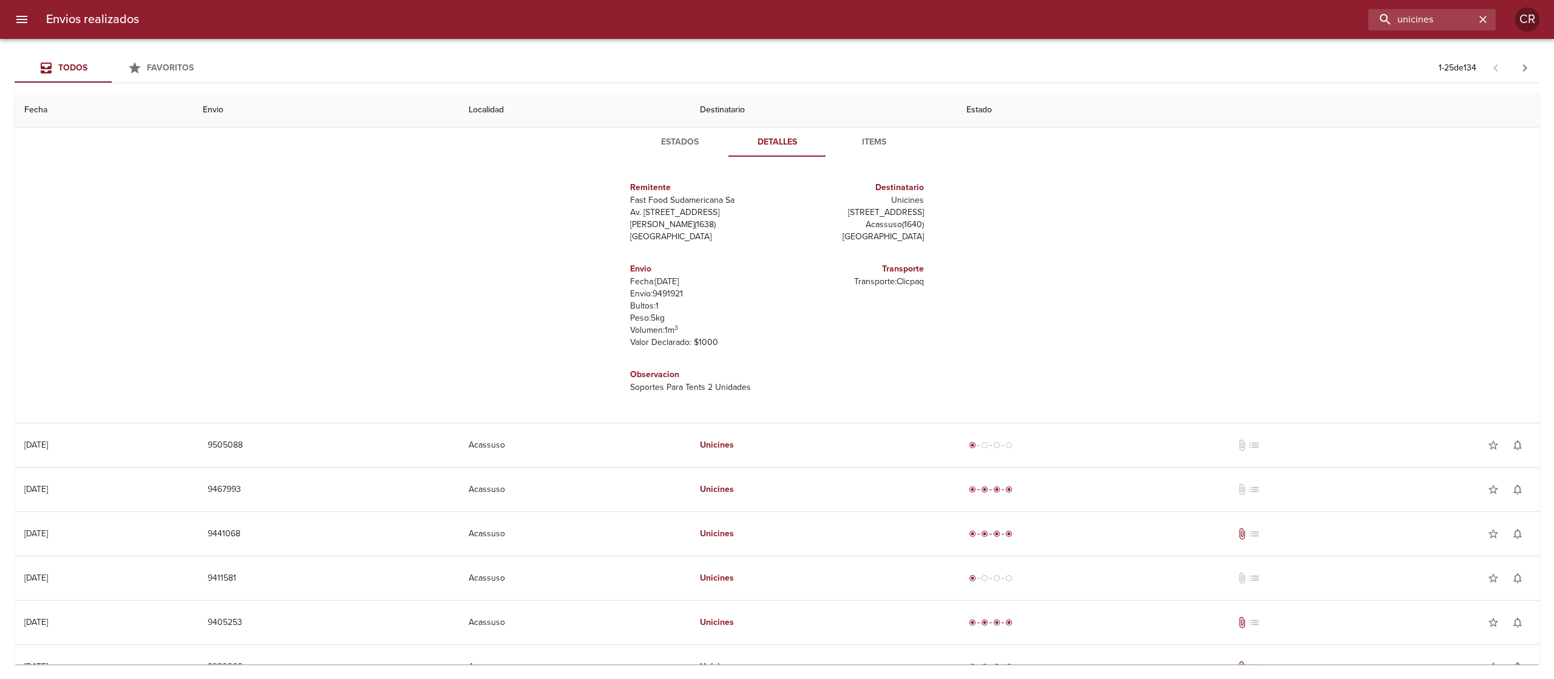
scroll to position [0, 0]
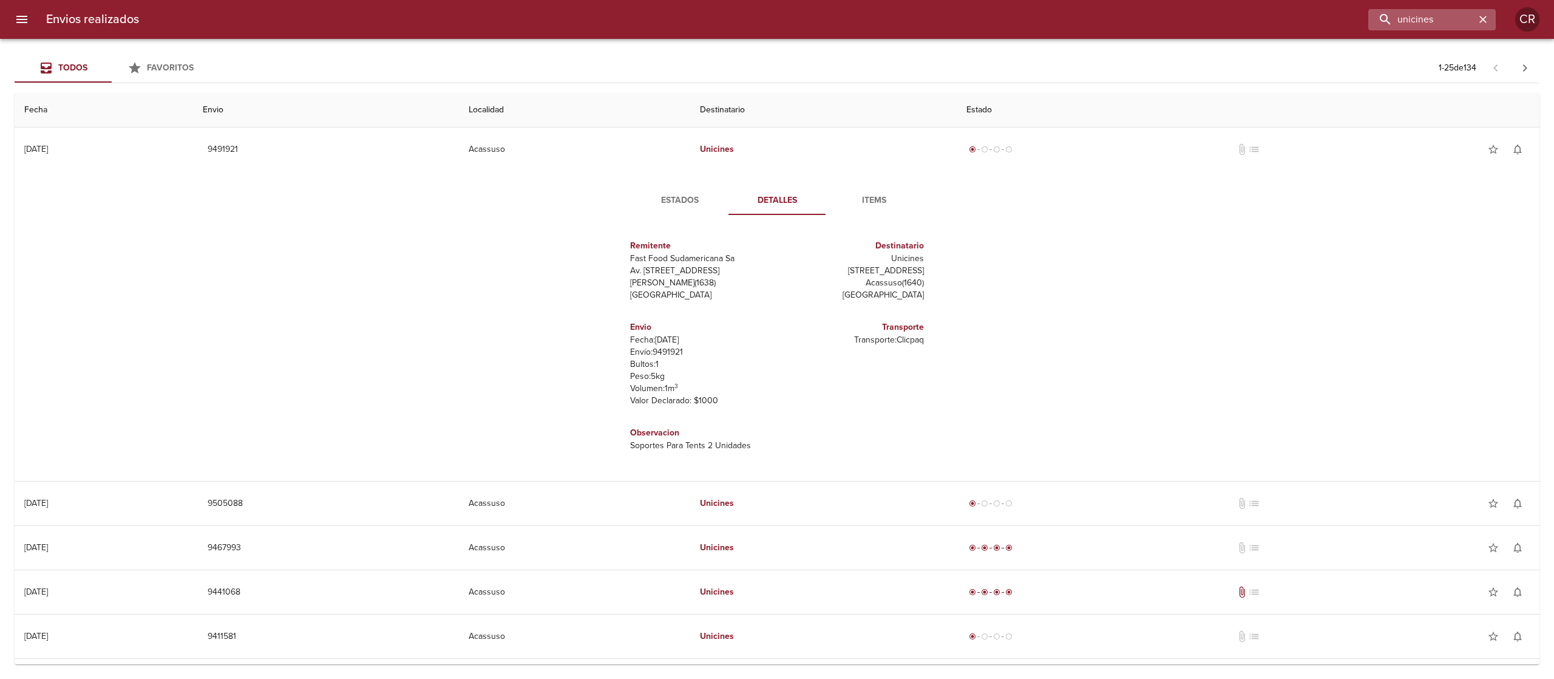
click at [1487, 12] on button "button" at bounding box center [1483, 20] width 16 height 16
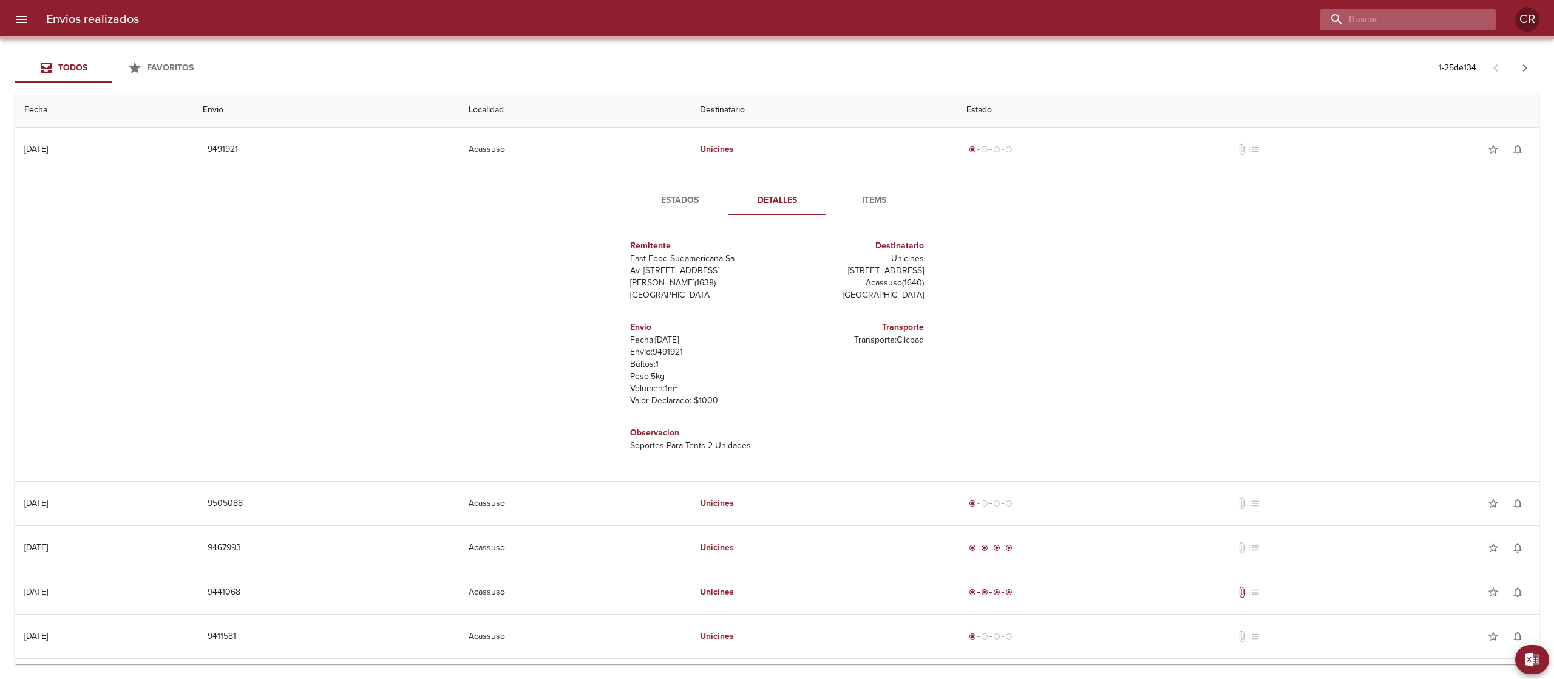
click at [1445, 21] on input "buscar" at bounding box center [1397, 19] width 155 height 21
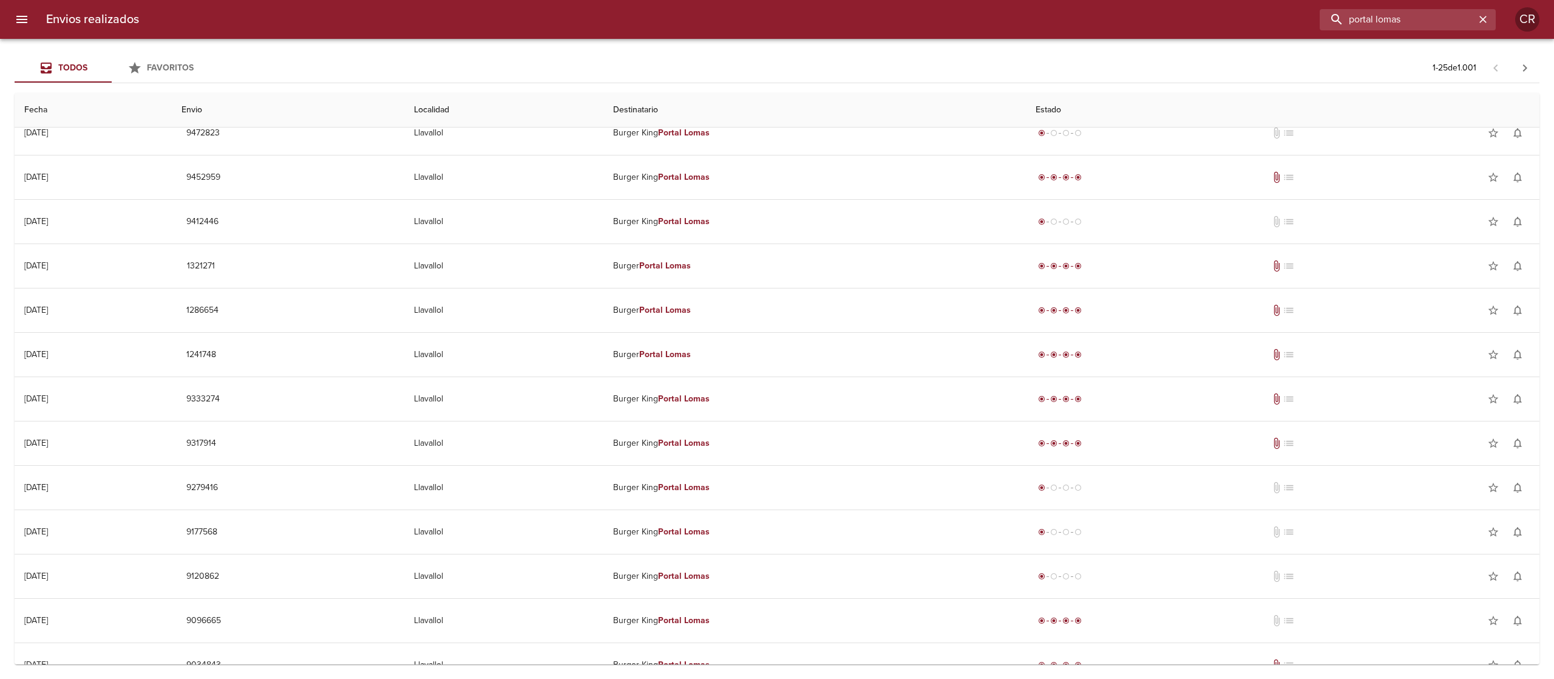
scroll to position [576, 0]
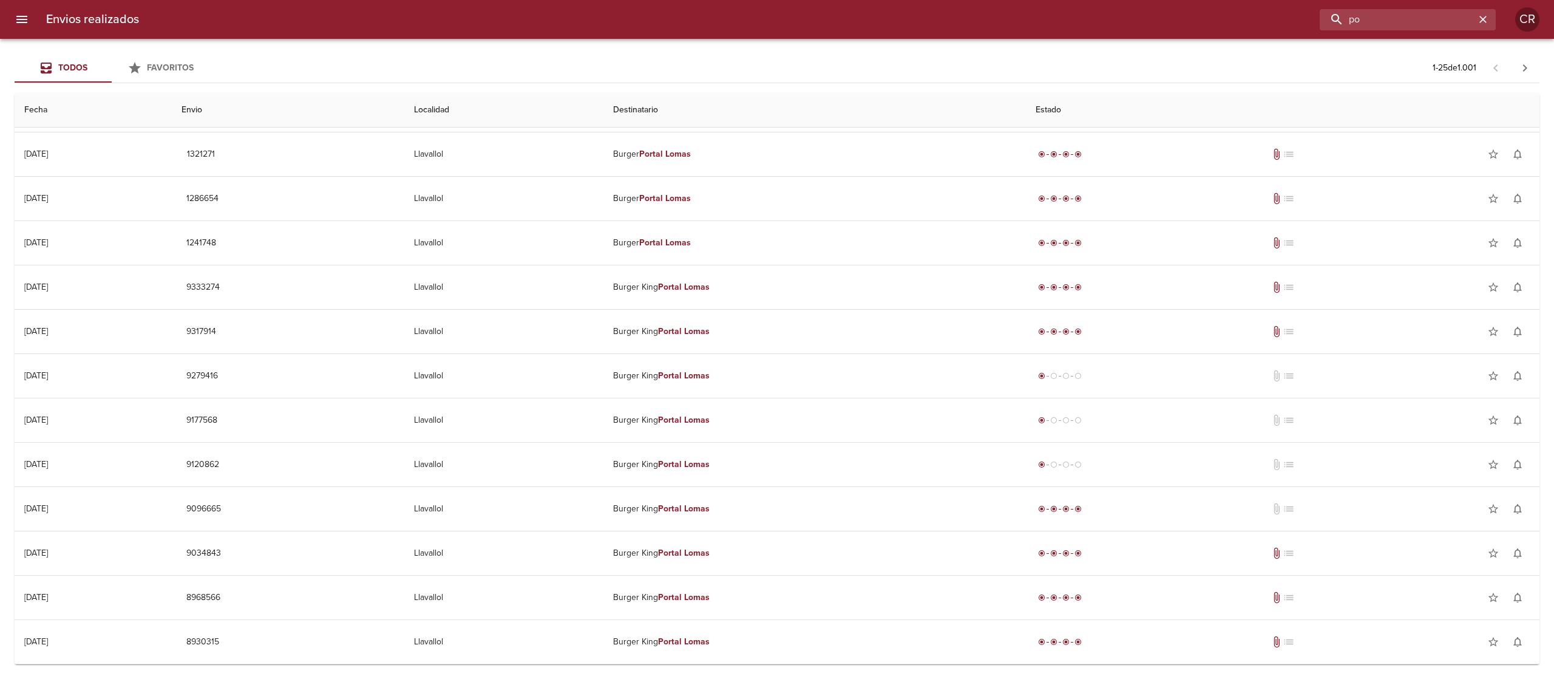
type input "p"
type input "fondo"
click at [806, 53] on div "Todos Favoritos 1 - 25 de 1.001" at bounding box center [777, 67] width 1525 height 29
click at [1453, 16] on input "fondo" at bounding box center [1397, 19] width 155 height 21
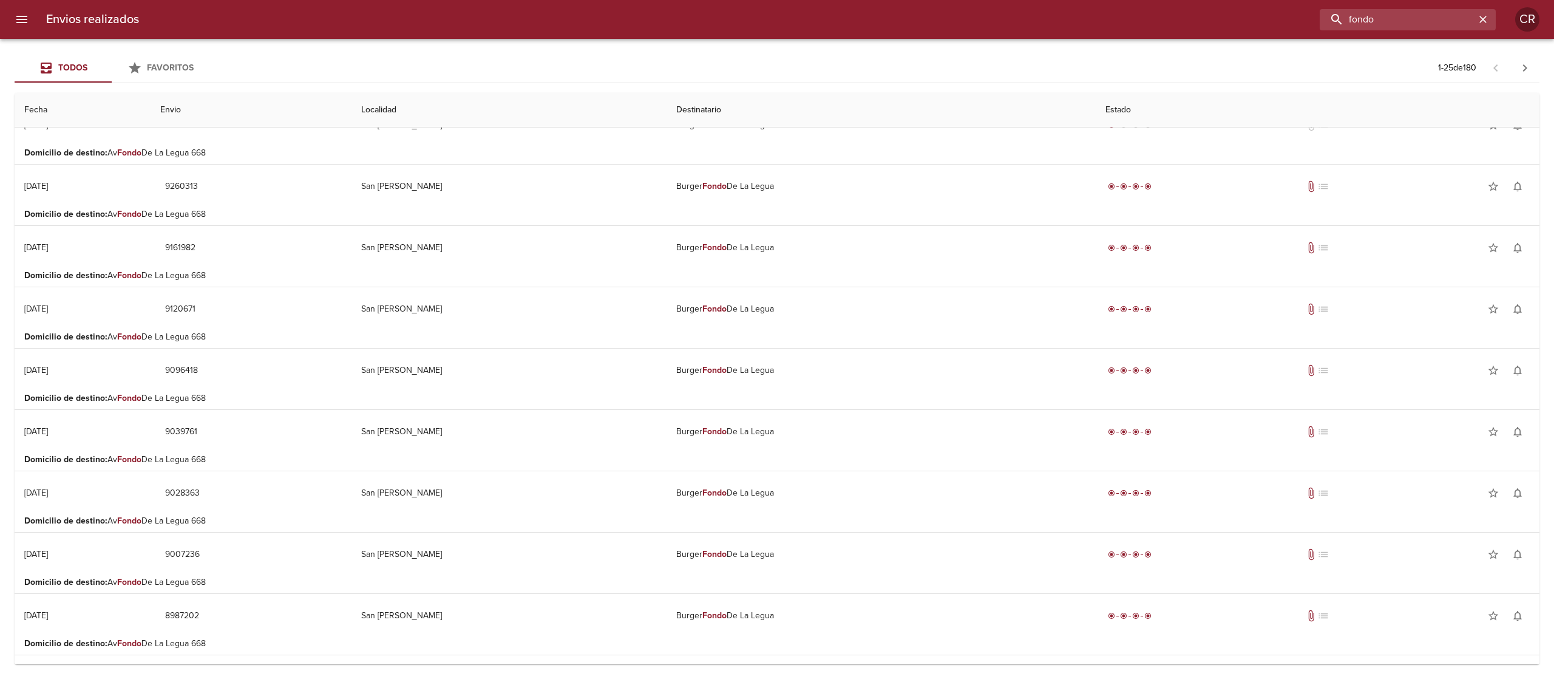
scroll to position [0, 0]
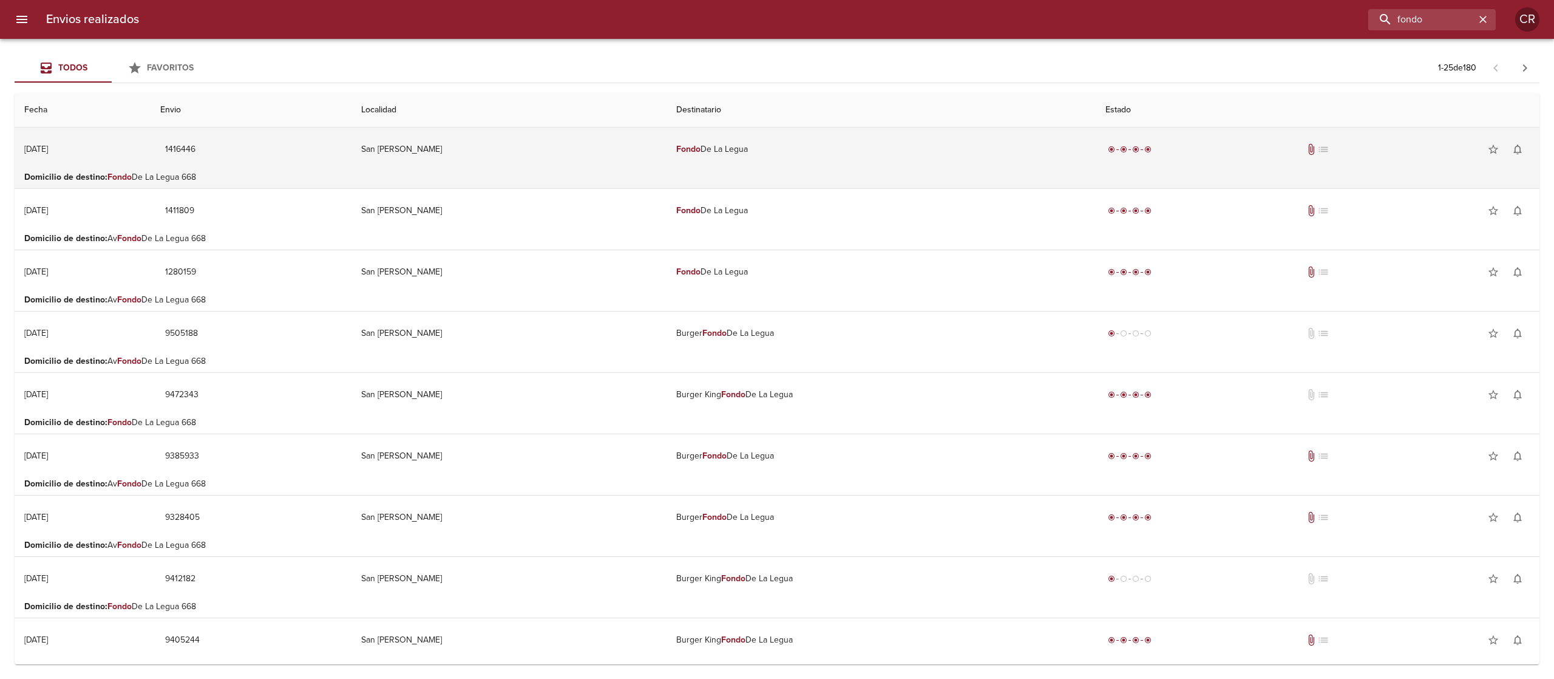
click at [674, 157] on td "Fondo De La Legua" at bounding box center [880, 149] width 429 height 44
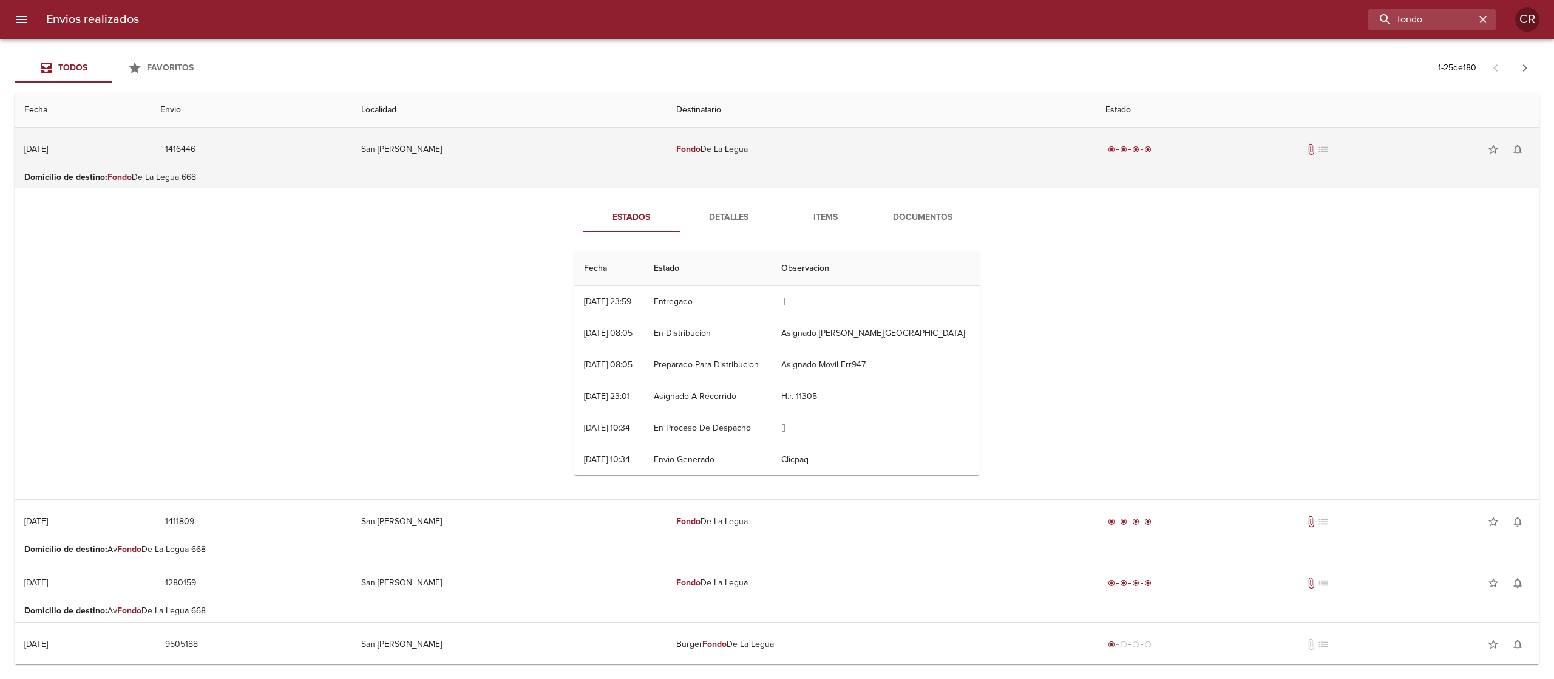
click at [674, 157] on td "Fondo De La Legua" at bounding box center [880, 149] width 429 height 44
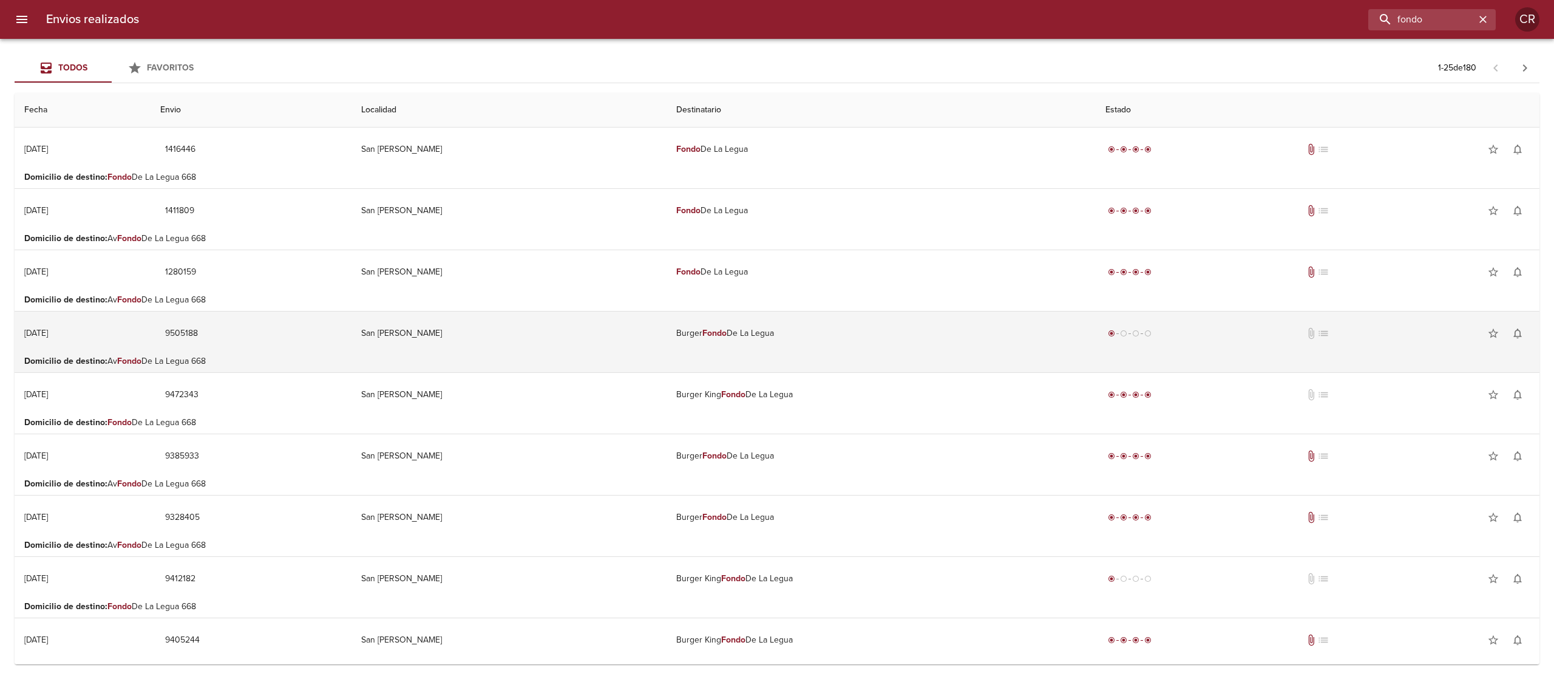
scroll to position [121, 0]
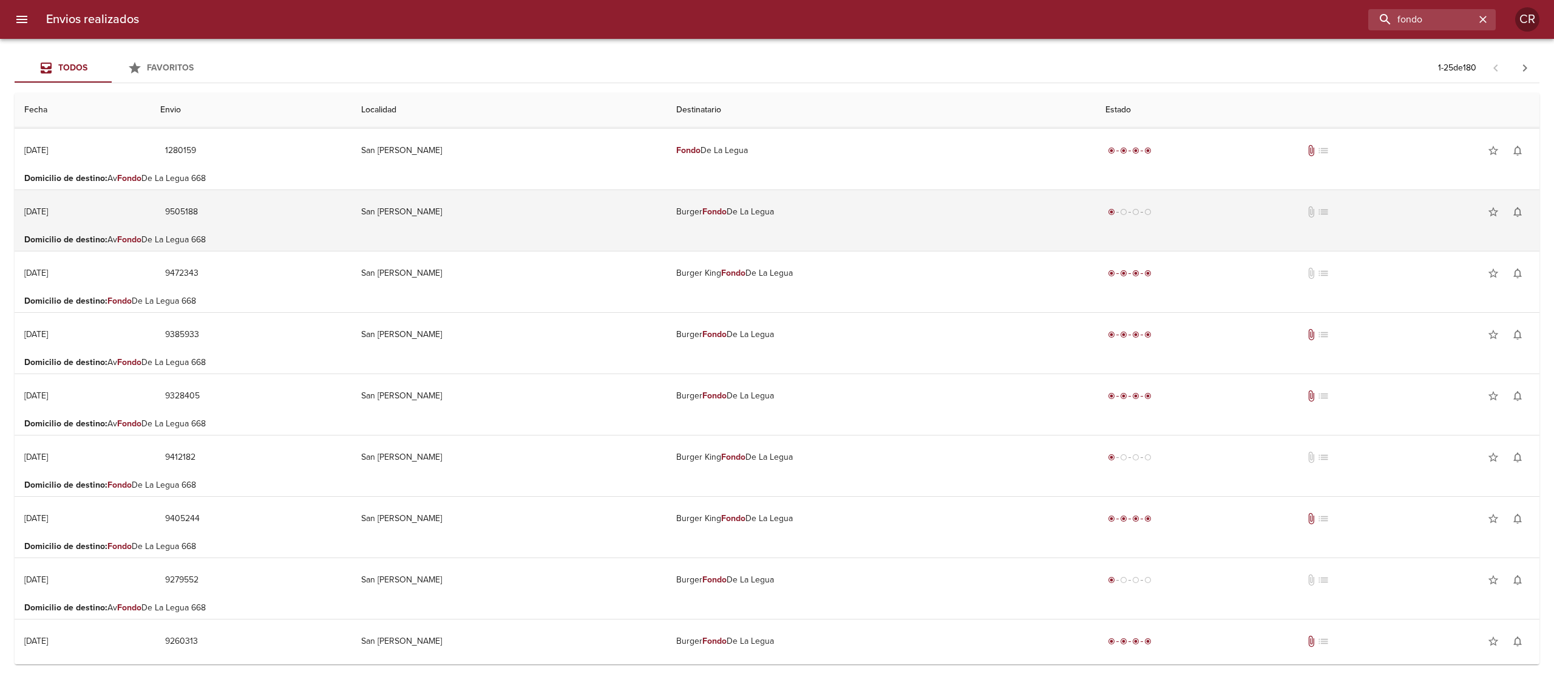
click at [666, 208] on td "Burger Fondo De La Legua" at bounding box center [880, 212] width 429 height 44
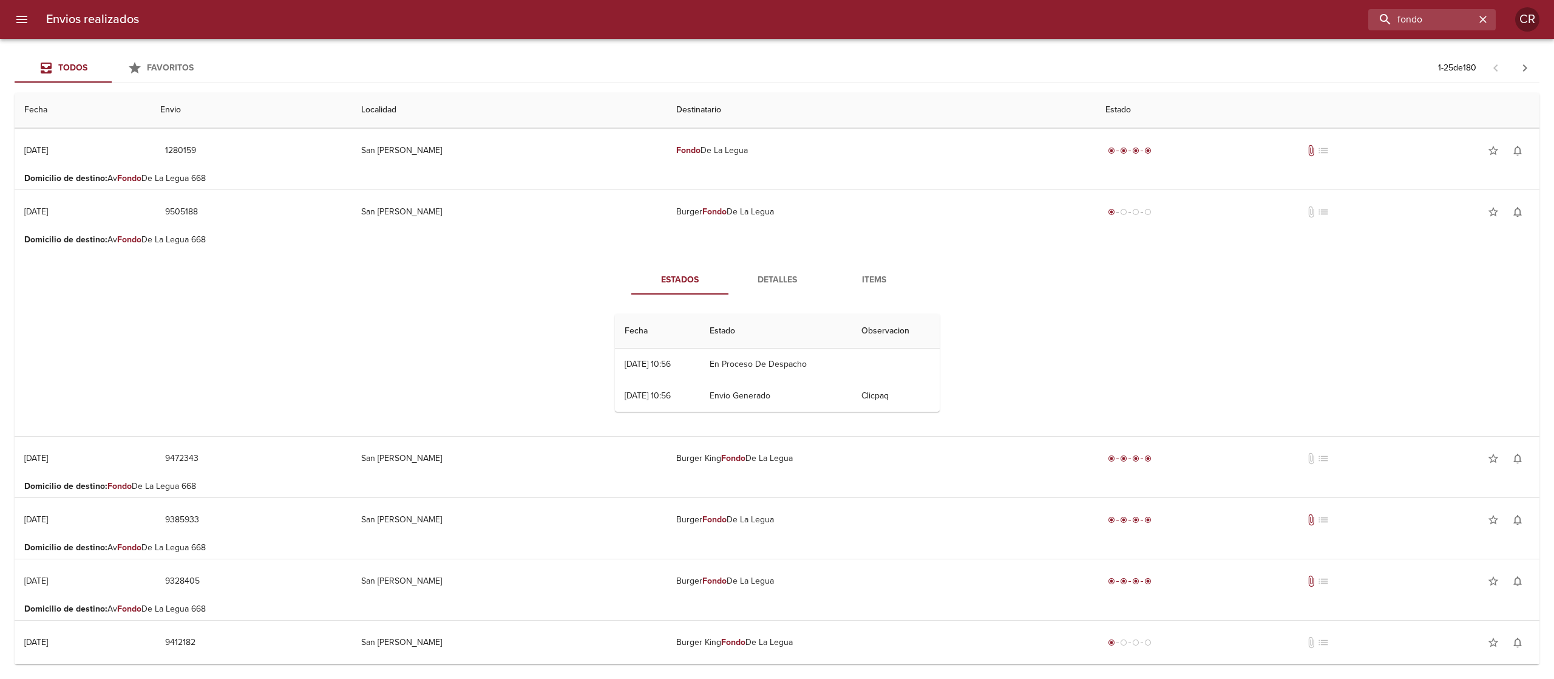
click at [756, 288] on button "Detalles" at bounding box center [776, 279] width 97 height 29
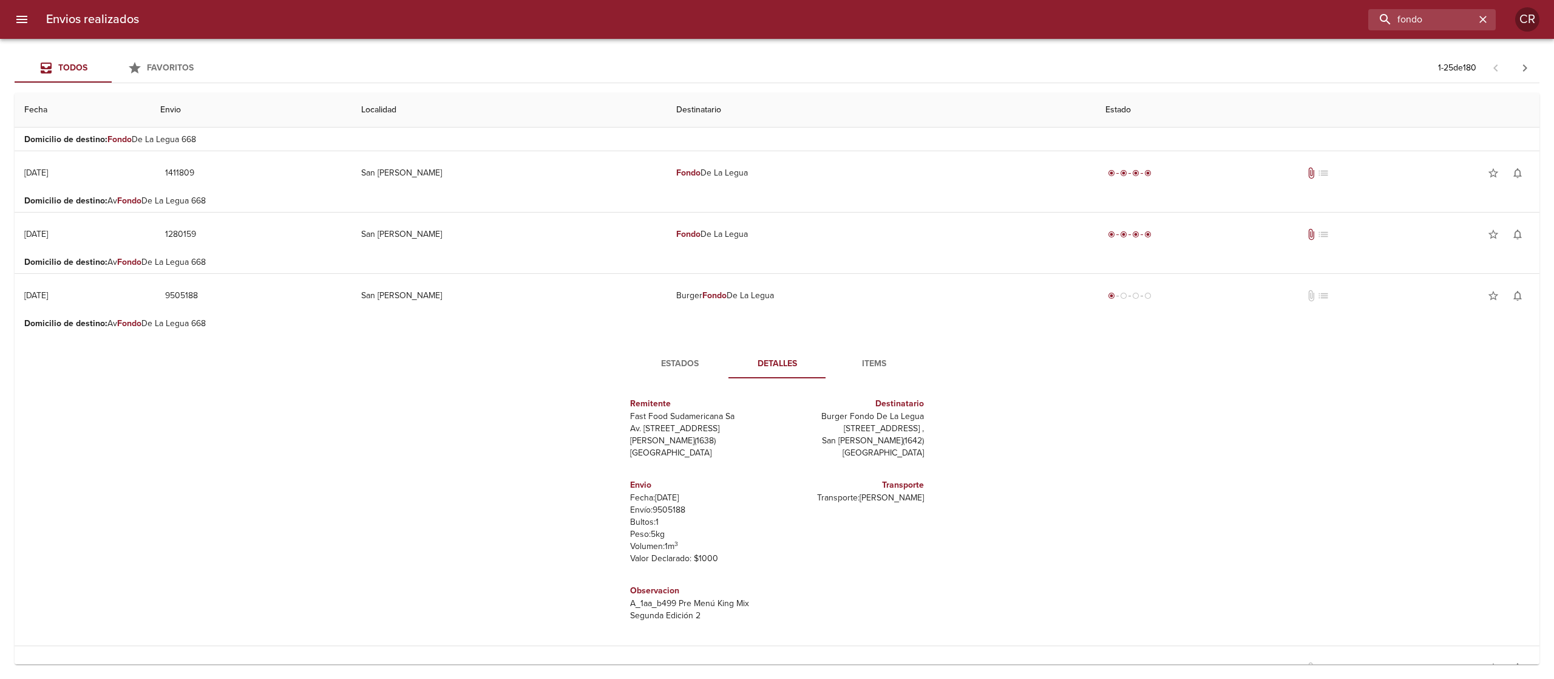
scroll to position [0, 0]
